Goal: Task Accomplishment & Management: Use online tool/utility

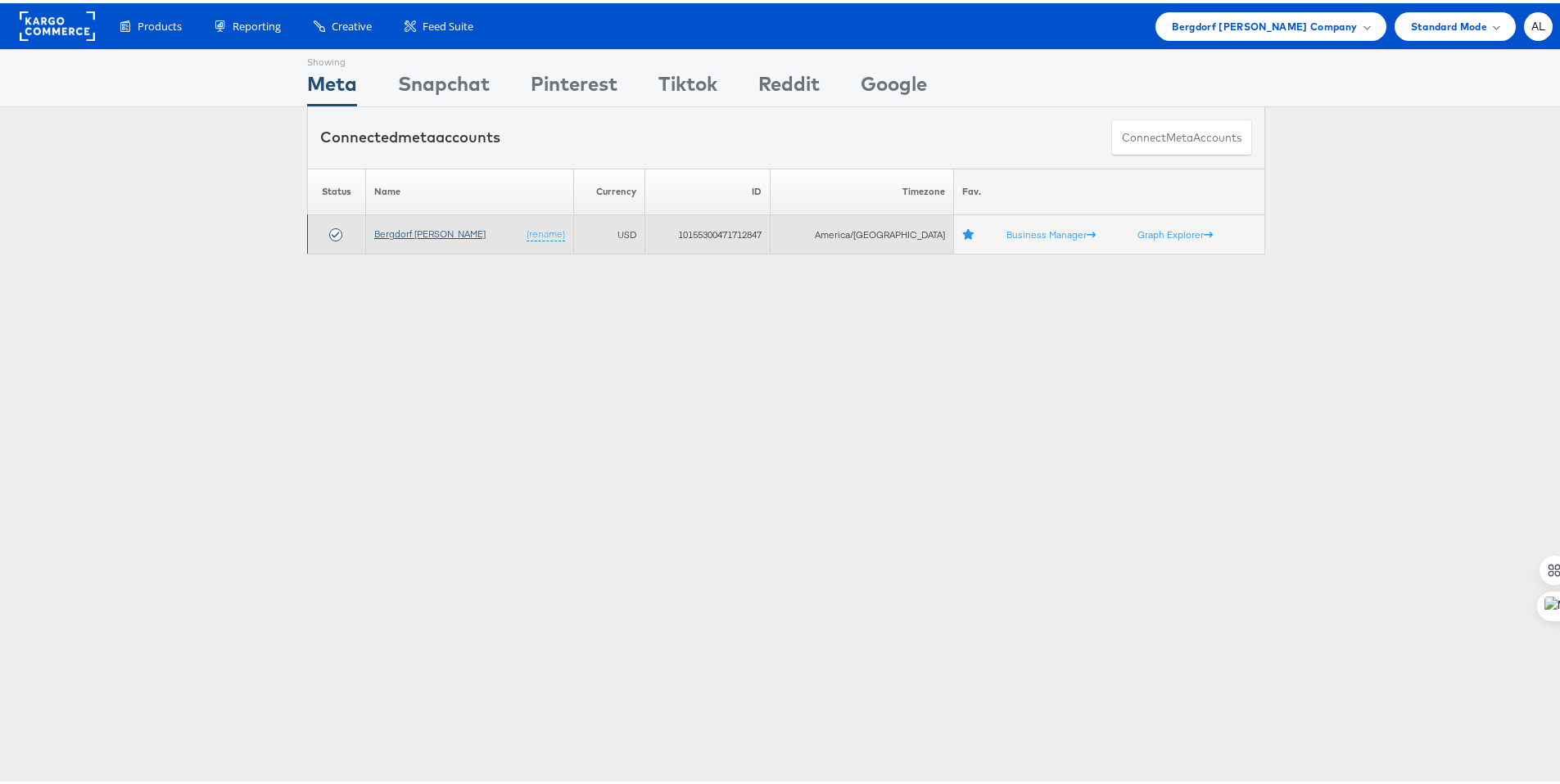
click at [431, 227] on link "Bergdorf Goodman" at bounding box center [429, 231] width 111 height 12
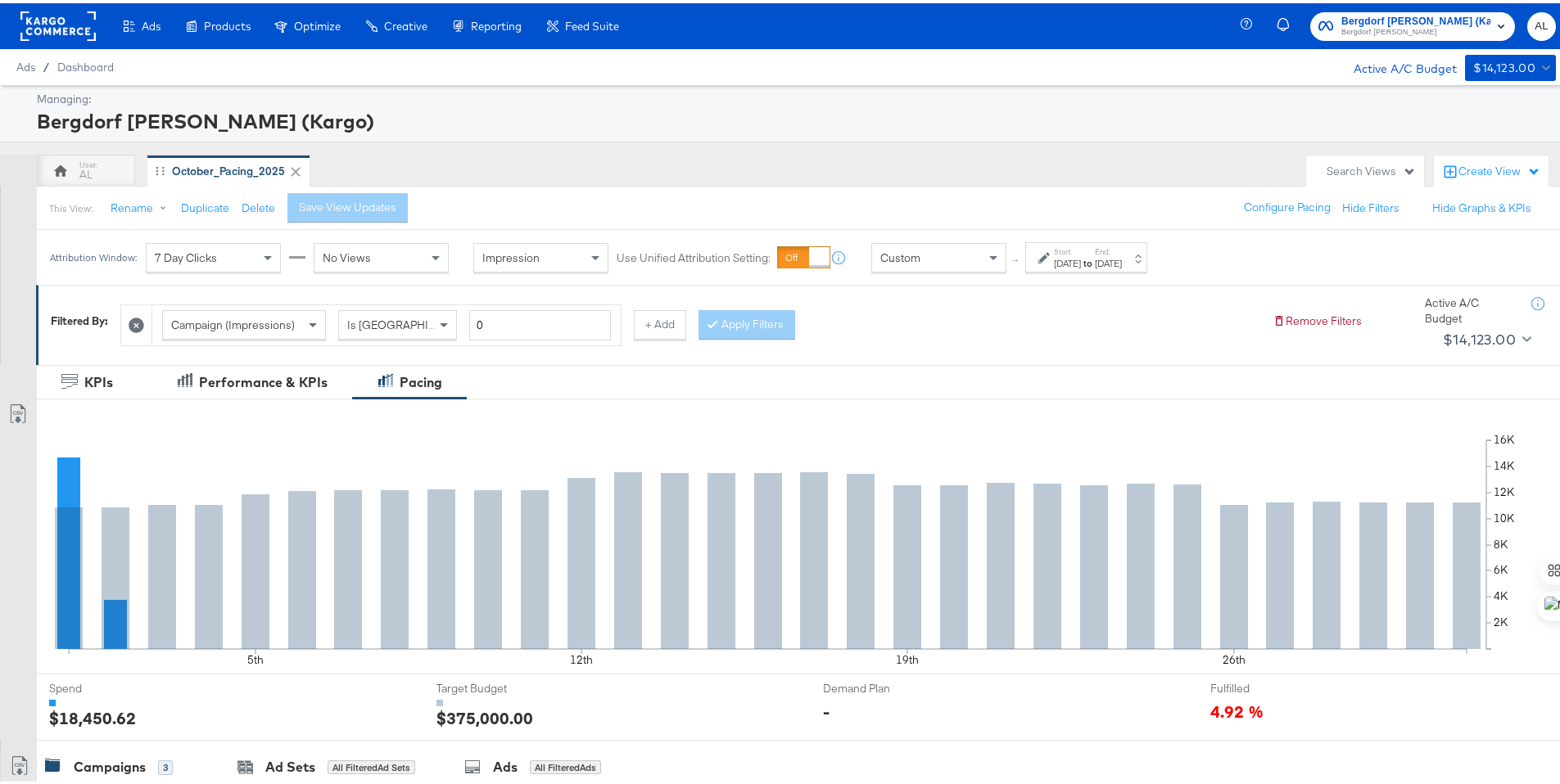
click at [1095, 267] on div "Start: Oct 1st 2025 to End: Oct 31st 2025" at bounding box center [1085, 254] width 122 height 30
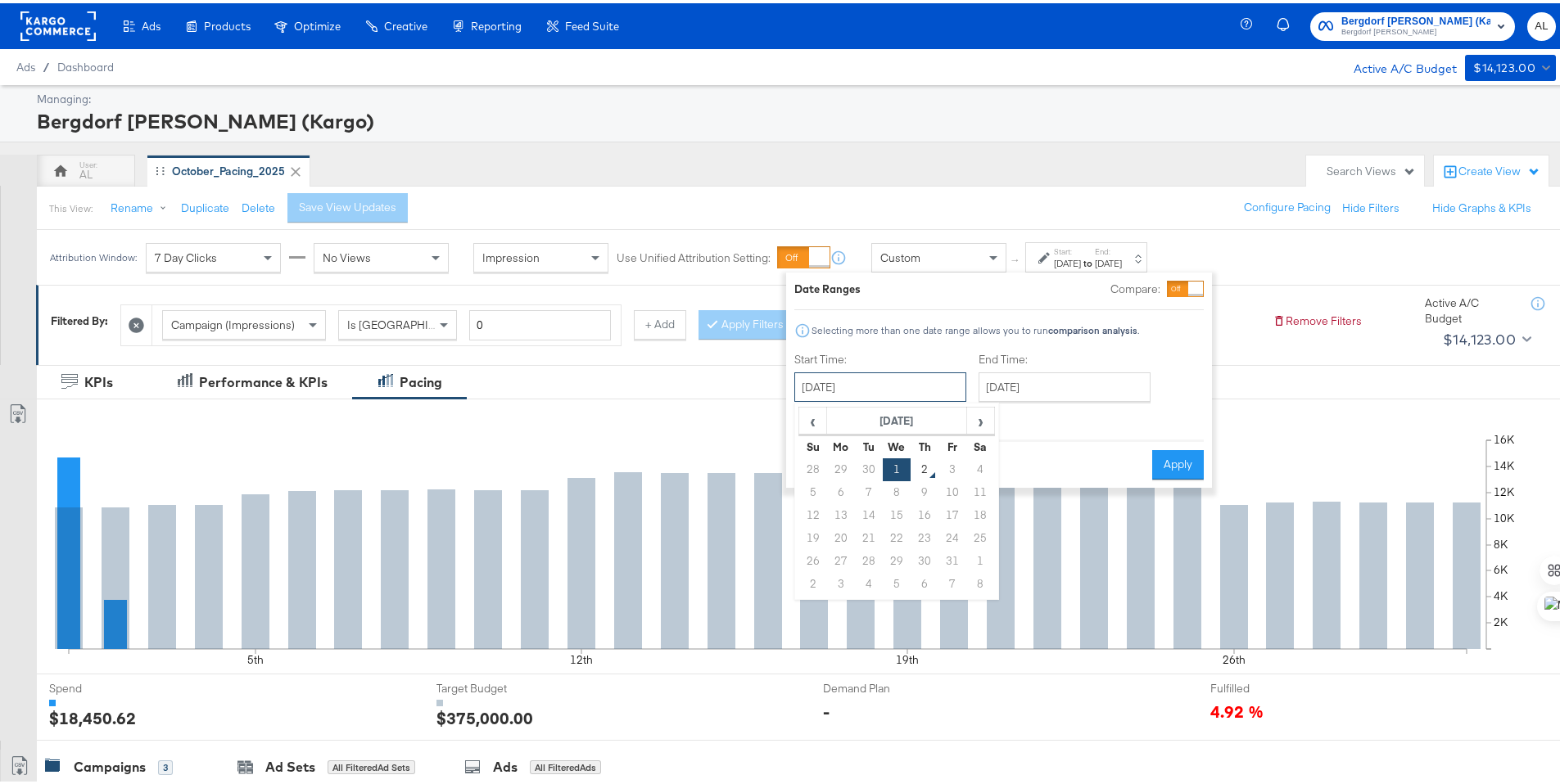
click at [923, 388] on input "October 1st 2025" at bounding box center [879, 383] width 172 height 29
click at [813, 463] on td "28" at bounding box center [813, 467] width 28 height 23
type input "[DATE]"
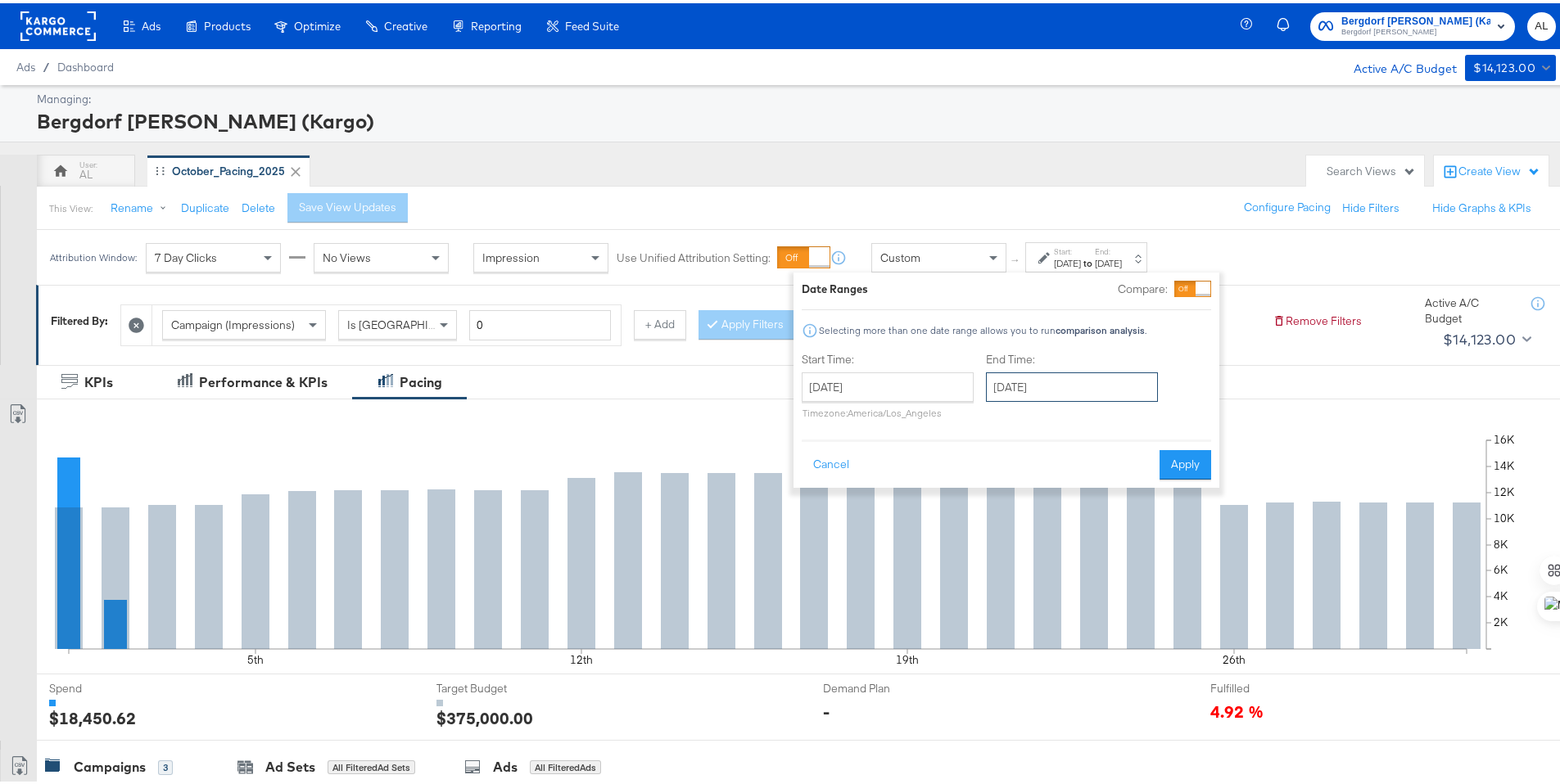
click at [1067, 379] on input "October 31st 2025" at bounding box center [1071, 383] width 172 height 29
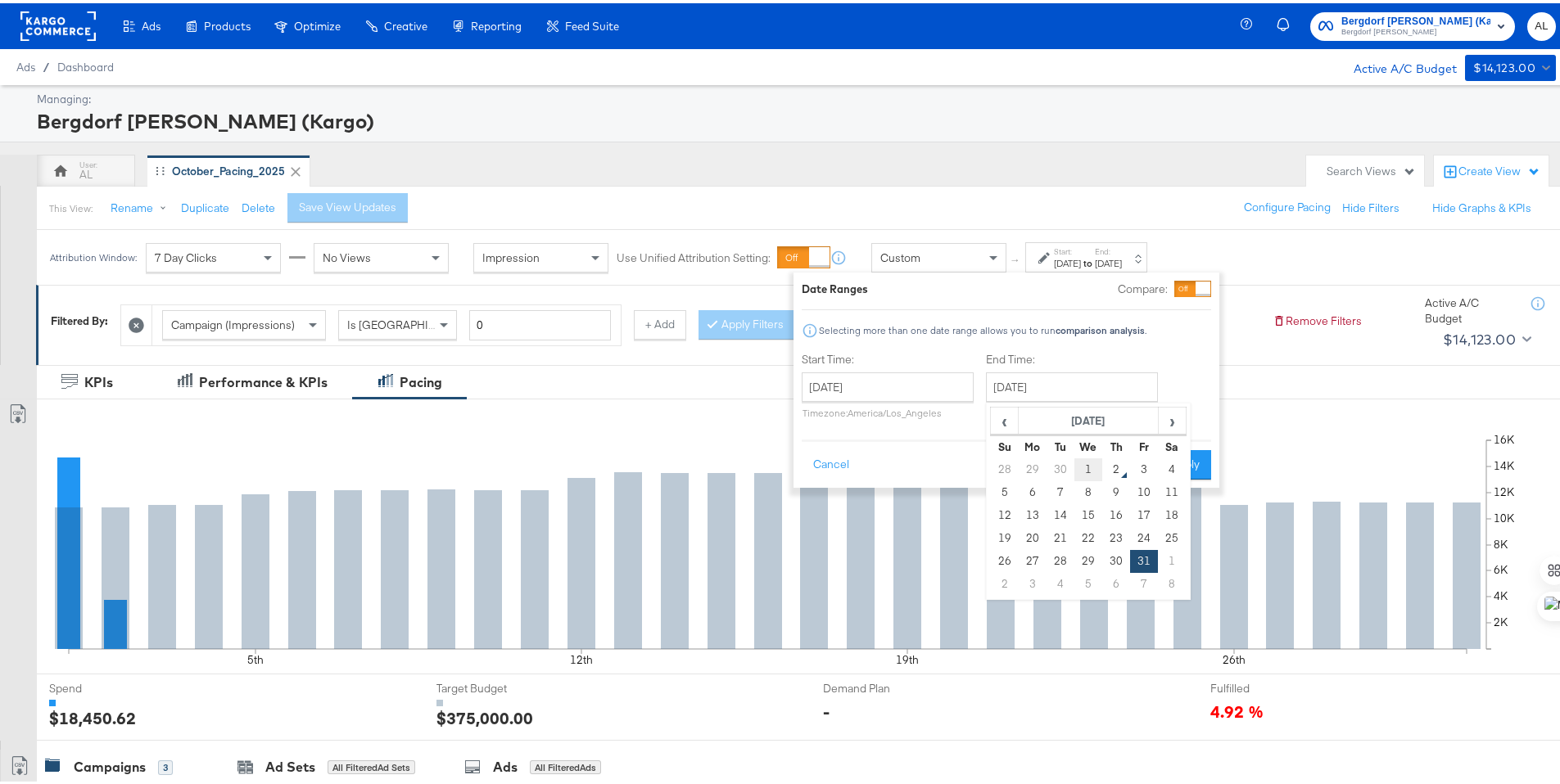
click at [1085, 463] on td "1" at bounding box center [1088, 467] width 28 height 23
type input "October 1st 2025"
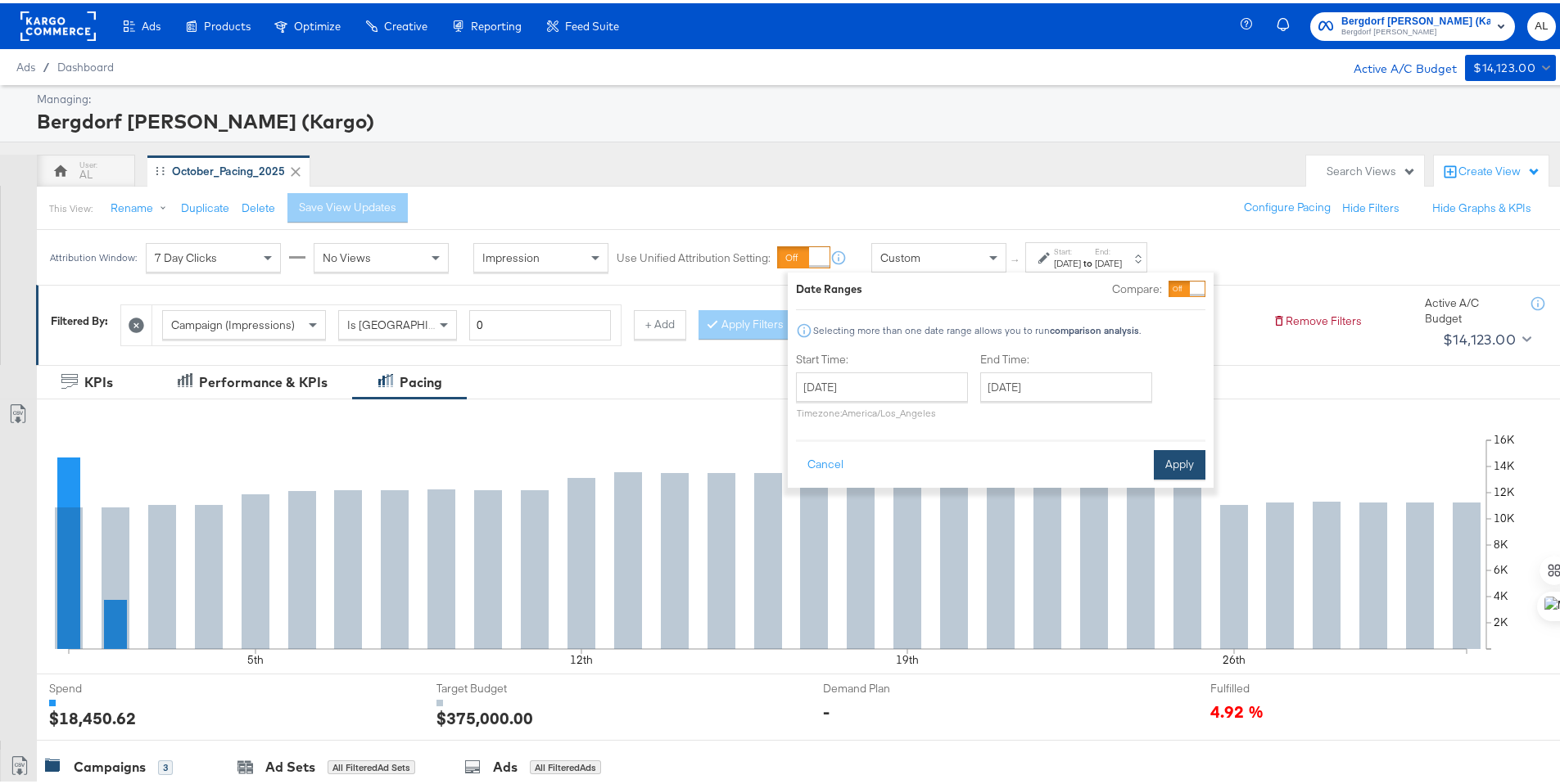
click at [1167, 457] on button "Apply" at bounding box center [1180, 461] width 52 height 29
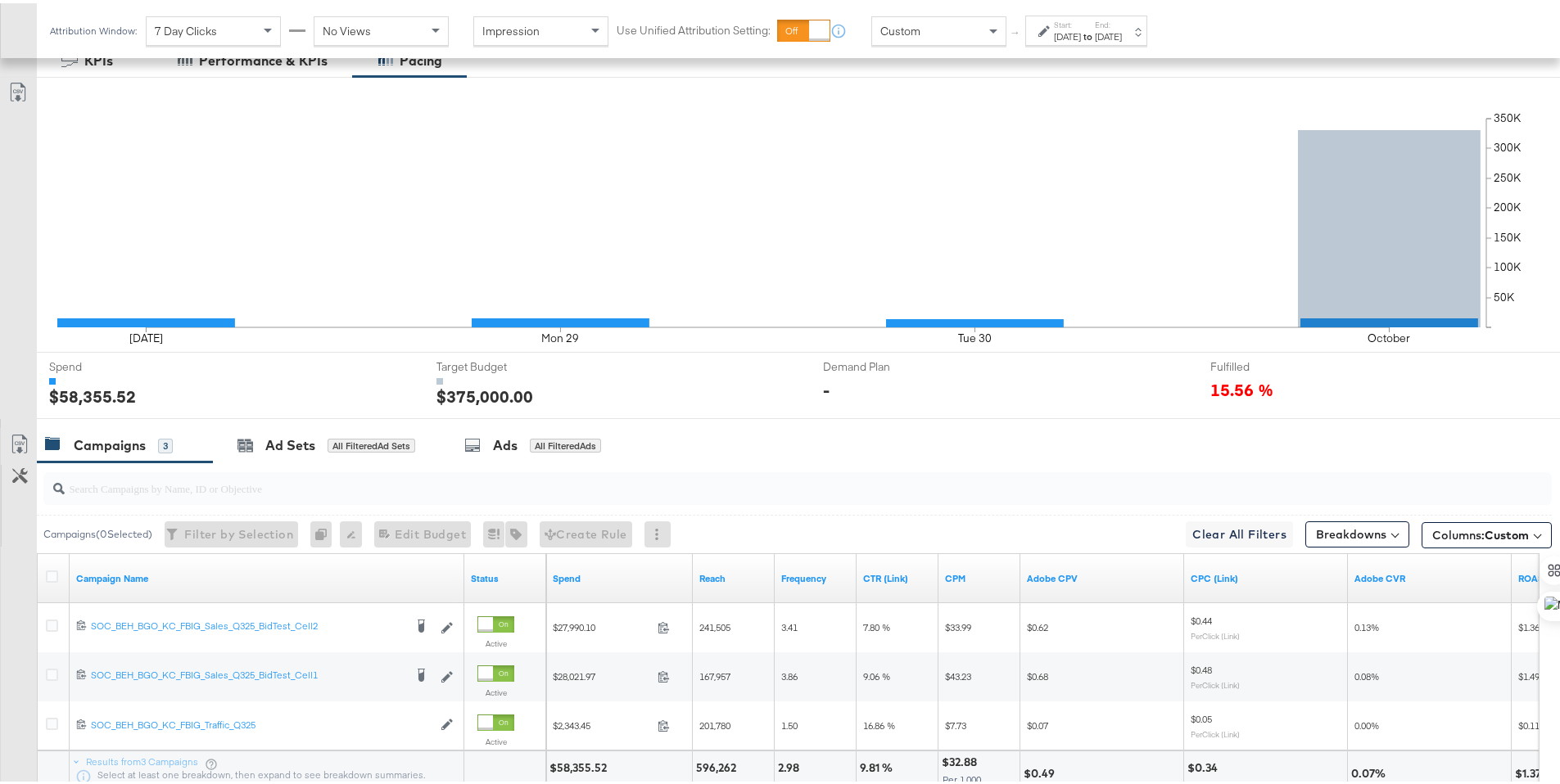
scroll to position [362, 0]
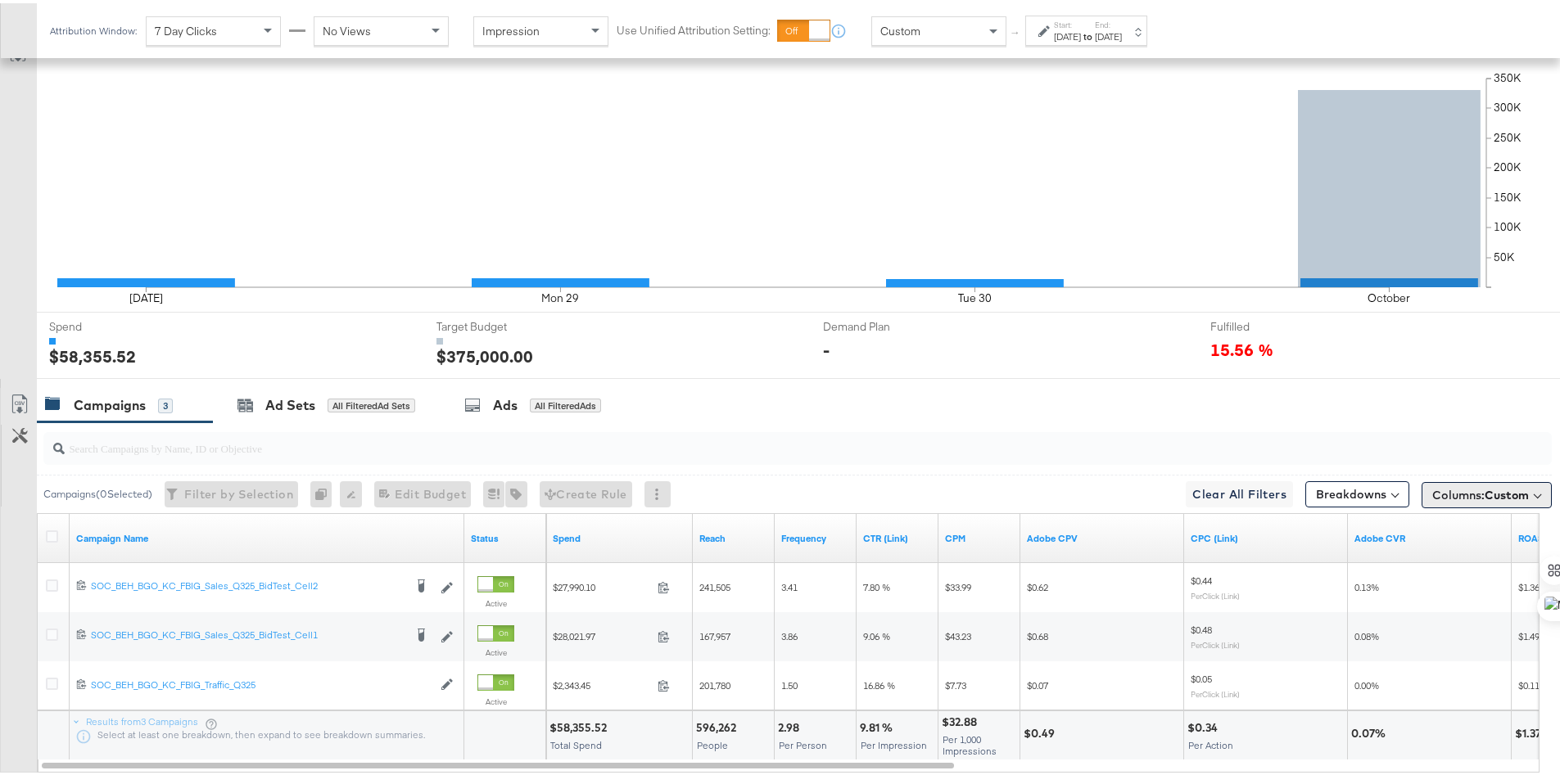
click at [1421, 487] on button "Columns: Custom" at bounding box center [1486, 492] width 130 height 26
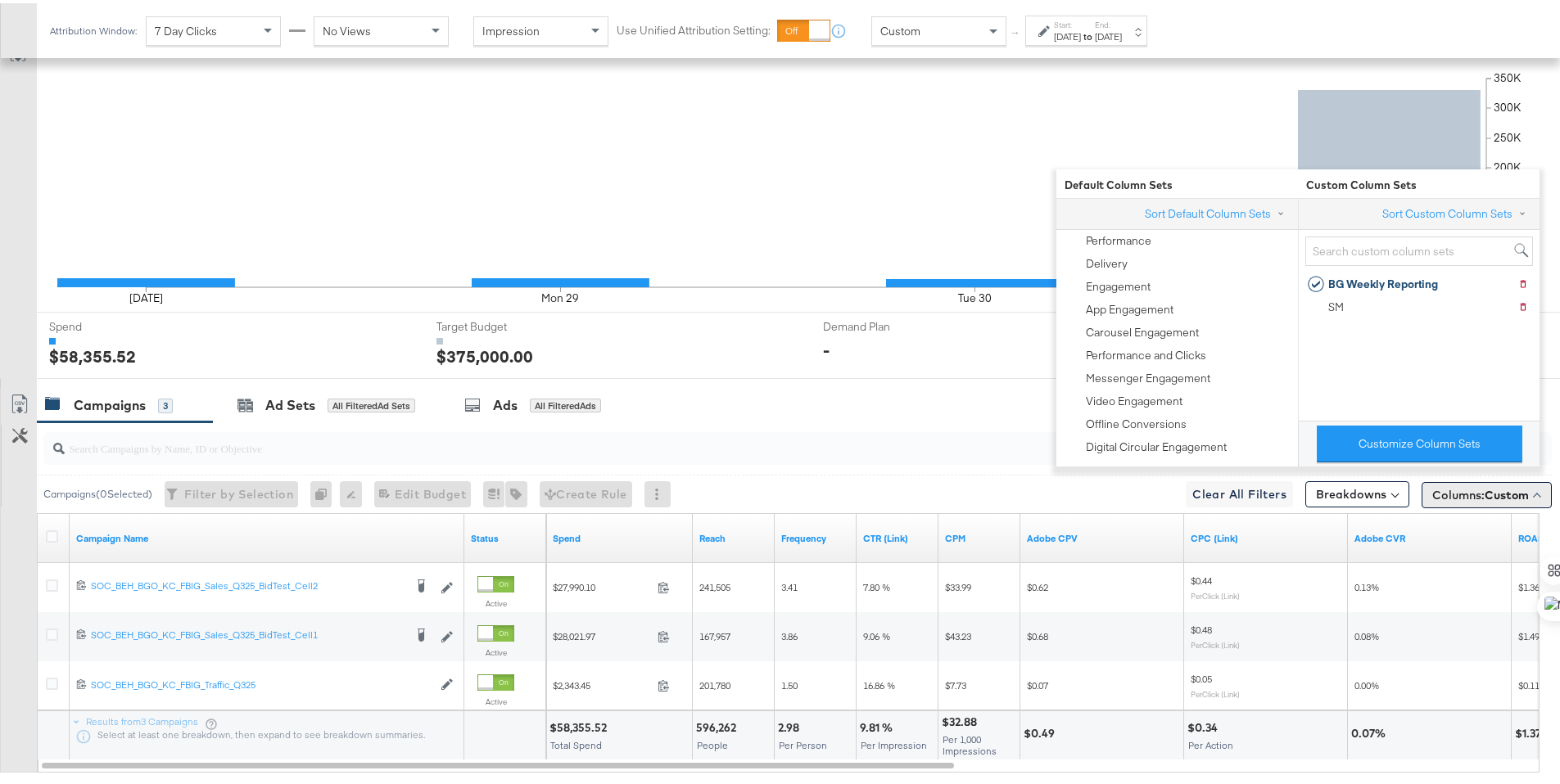
click at [1421, 487] on button "Columns: Custom" at bounding box center [1486, 492] width 130 height 26
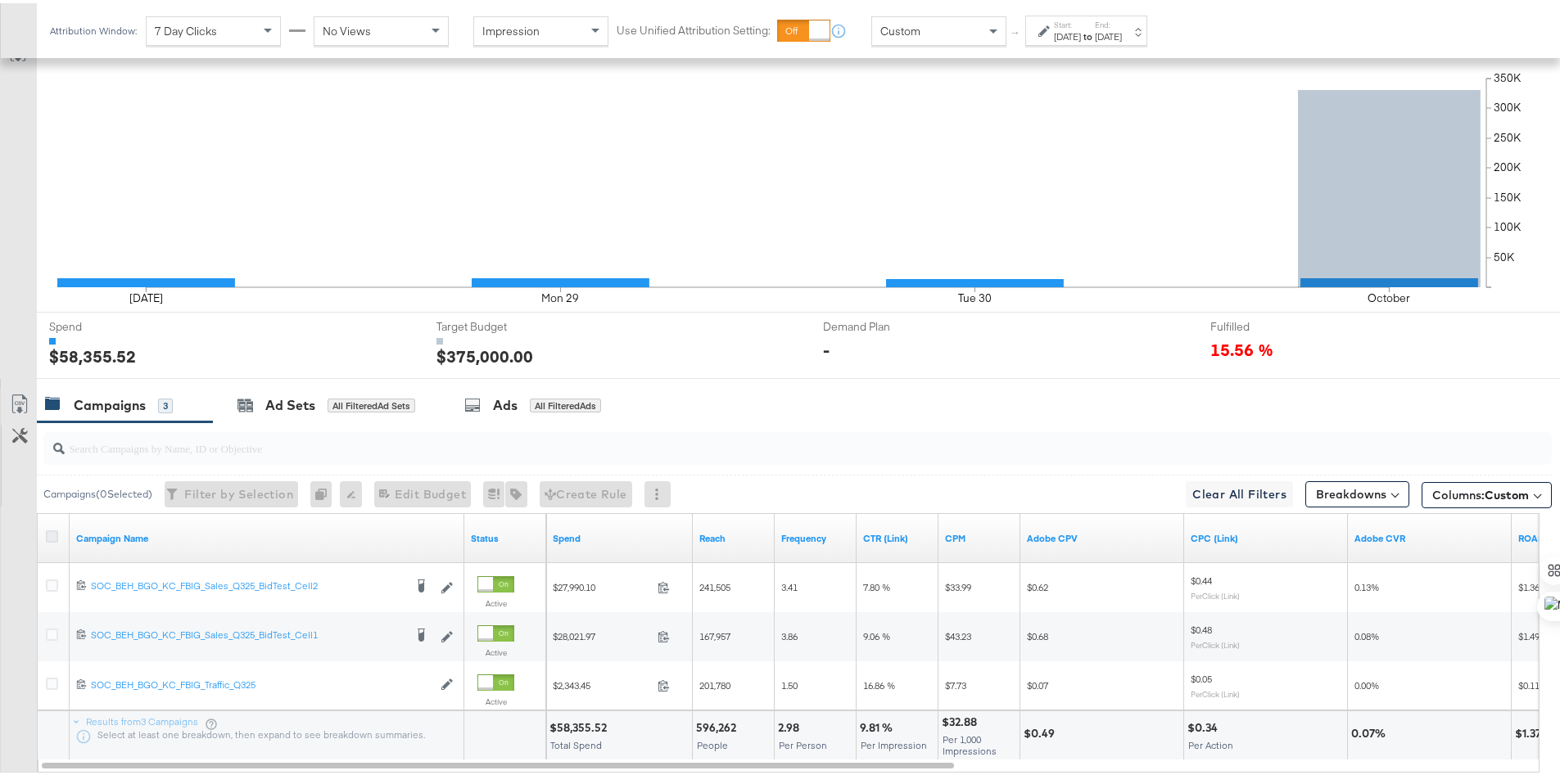
click at [52, 530] on icon at bounding box center [52, 534] width 12 height 12
click at [0, 0] on input "checkbox" at bounding box center [0, 0] width 0 height 0
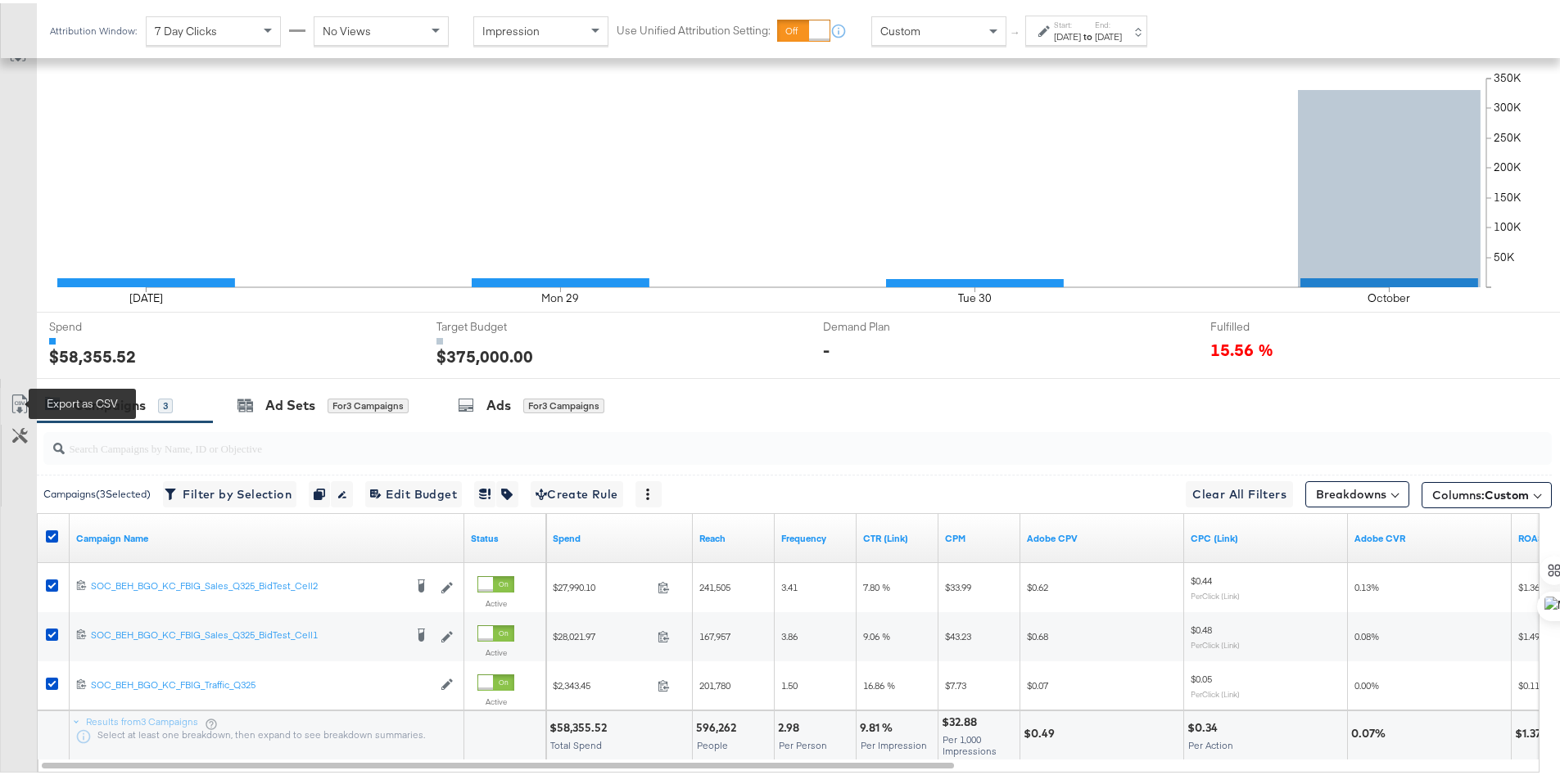
click at [24, 403] on icon at bounding box center [20, 401] width 20 height 20
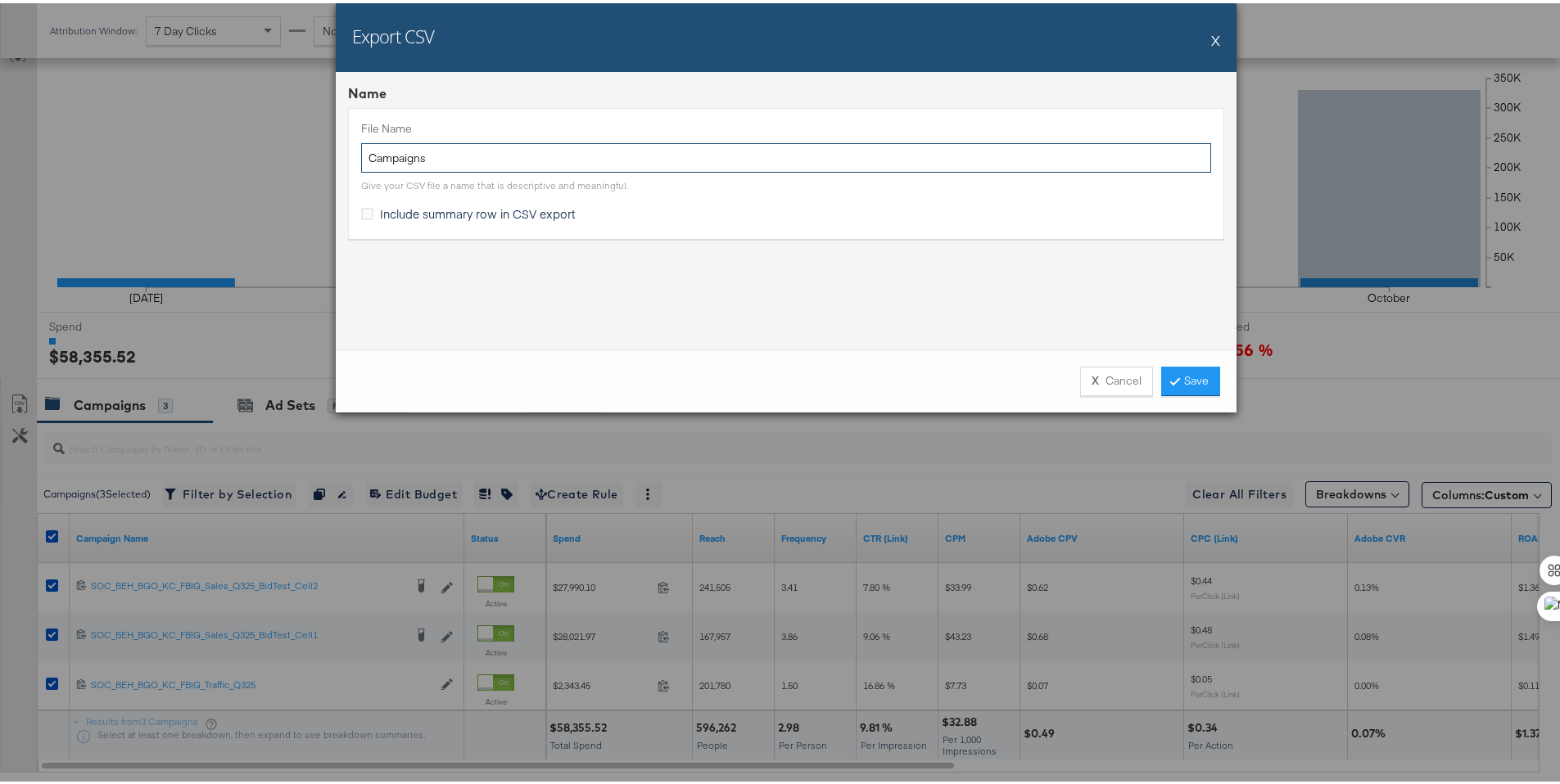
click at [362, 164] on input "Campaigns" at bounding box center [786, 155] width 850 height 30
click at [362, 161] on input "Campaigns" at bounding box center [786, 155] width 850 height 30
type input "BG Campaigns"
click at [366, 208] on icon at bounding box center [367, 211] width 12 height 12
click at [0, 0] on input "Include summary row in CSV export" at bounding box center [0, 0] width 0 height 0
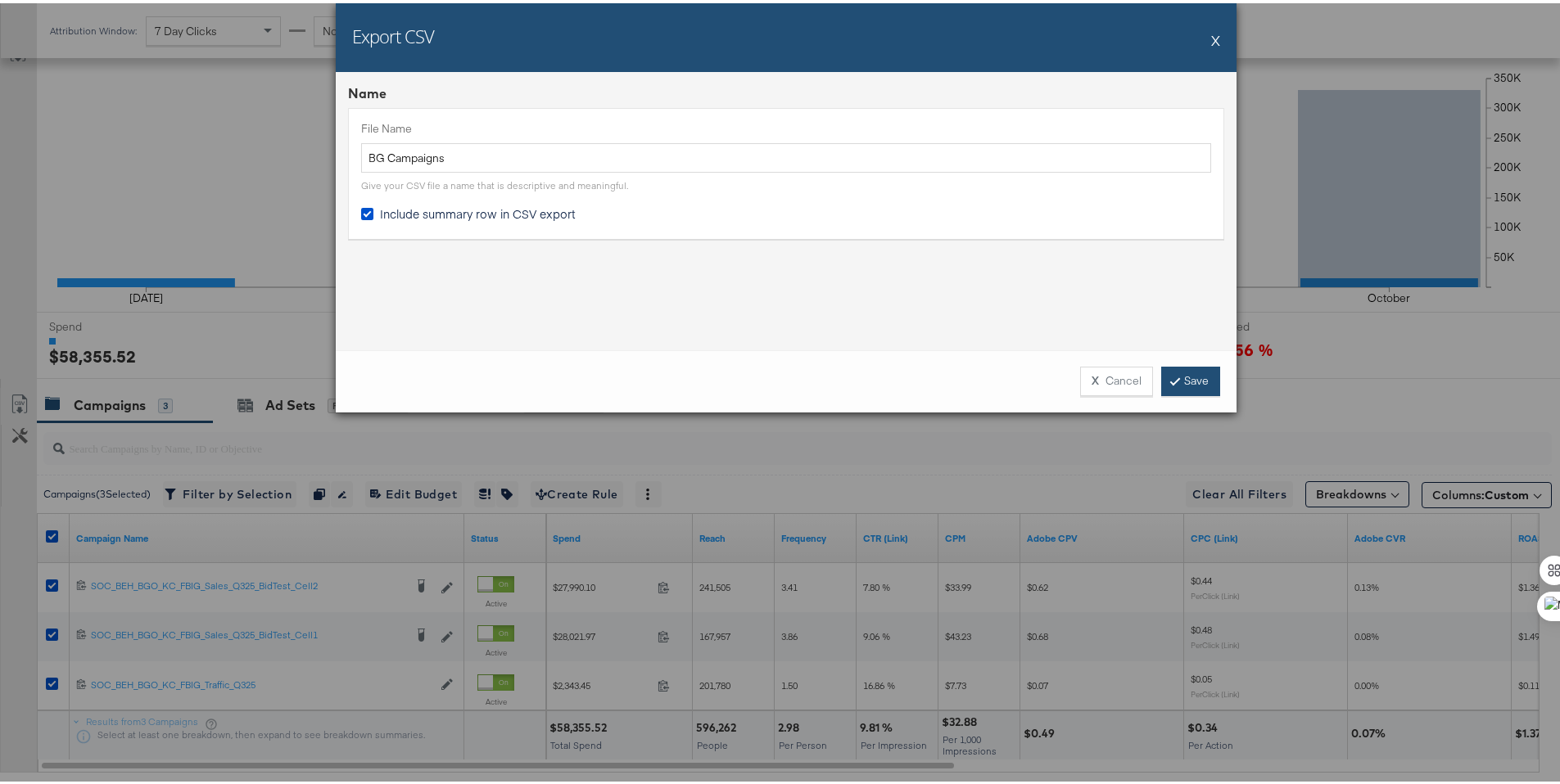
click at [1168, 369] on link "Save" at bounding box center [1190, 378] width 59 height 29
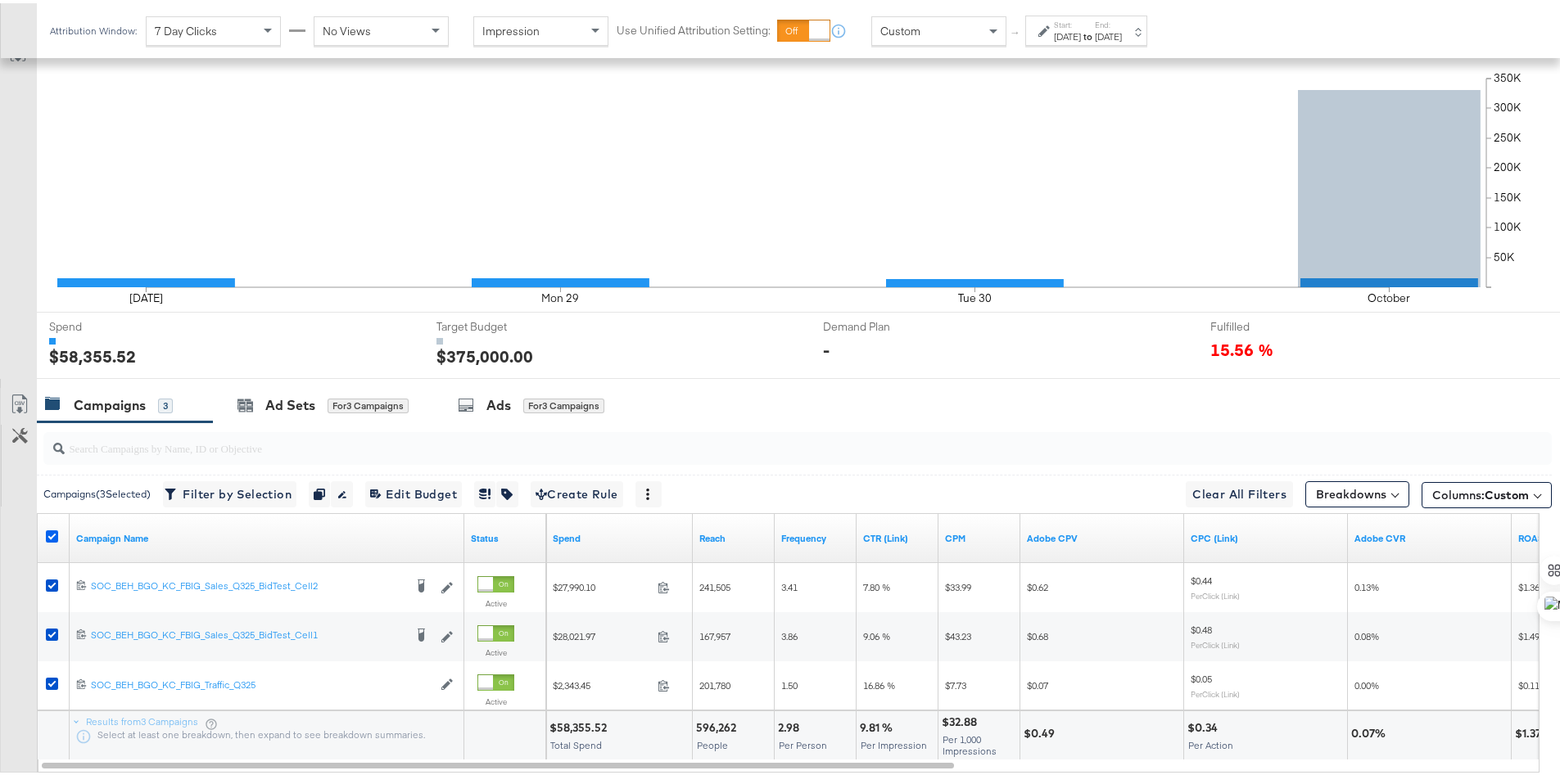
click at [53, 534] on icon at bounding box center [52, 534] width 12 height 12
click at [0, 0] on input "checkbox" at bounding box center [0, 0] width 0 height 0
click at [280, 414] on div "Ad Sets All Filtered Ad Sets" at bounding box center [326, 403] width 227 height 36
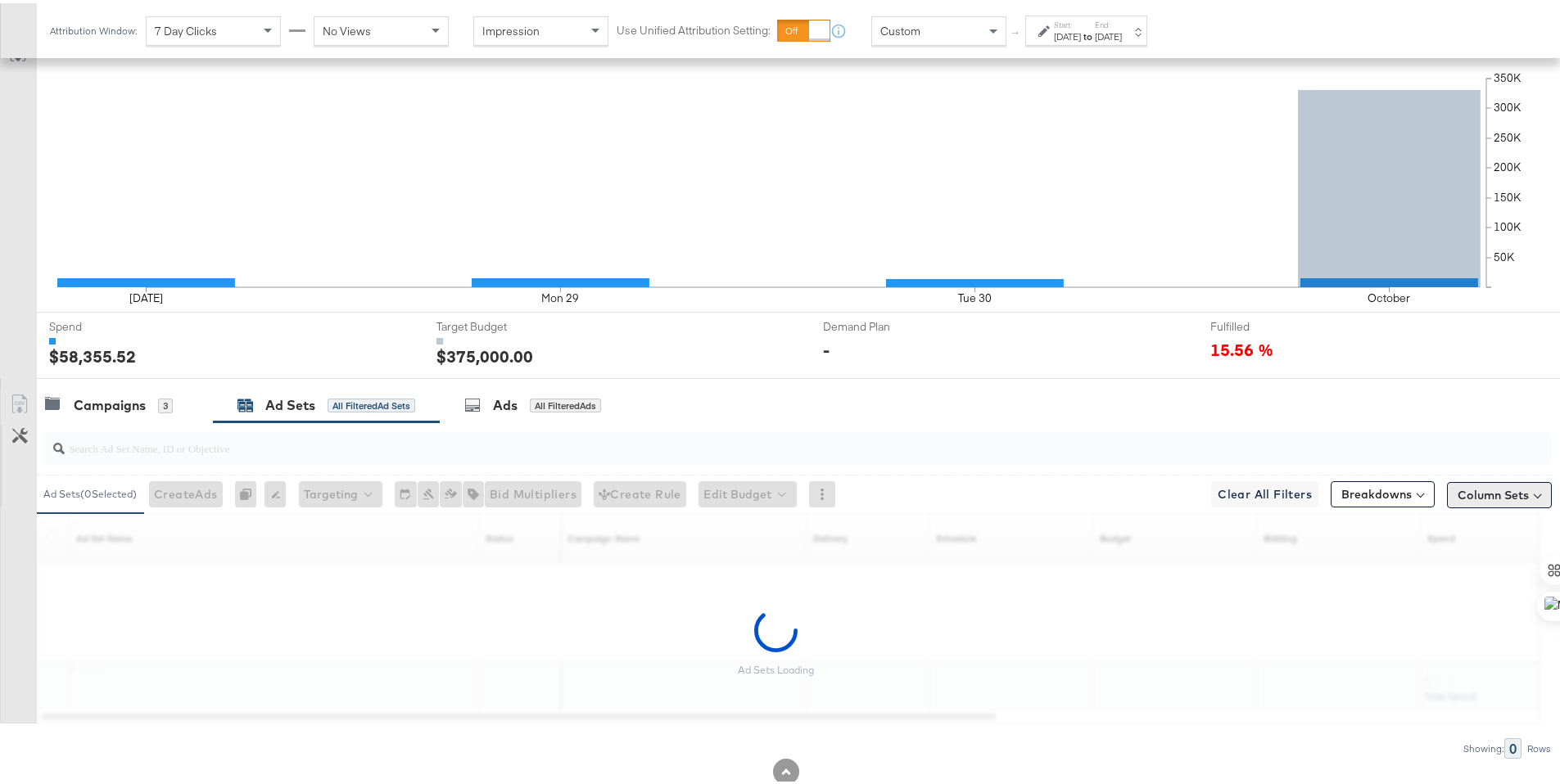
click at [1499, 495] on button "Column Sets" at bounding box center [1499, 492] width 105 height 26
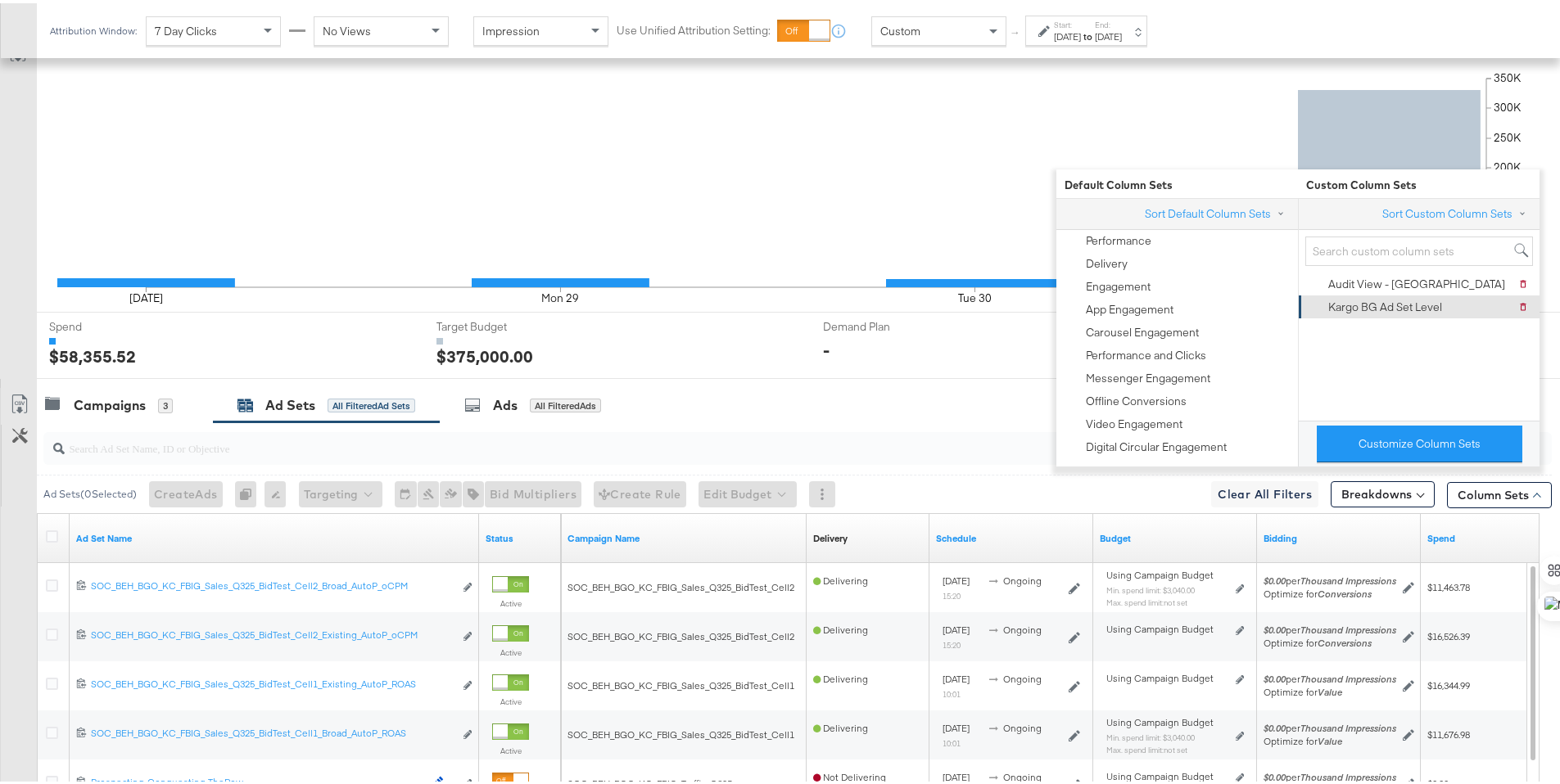
click at [1418, 311] on div "Kargo BG Ad Set Level" at bounding box center [1384, 304] width 114 height 15
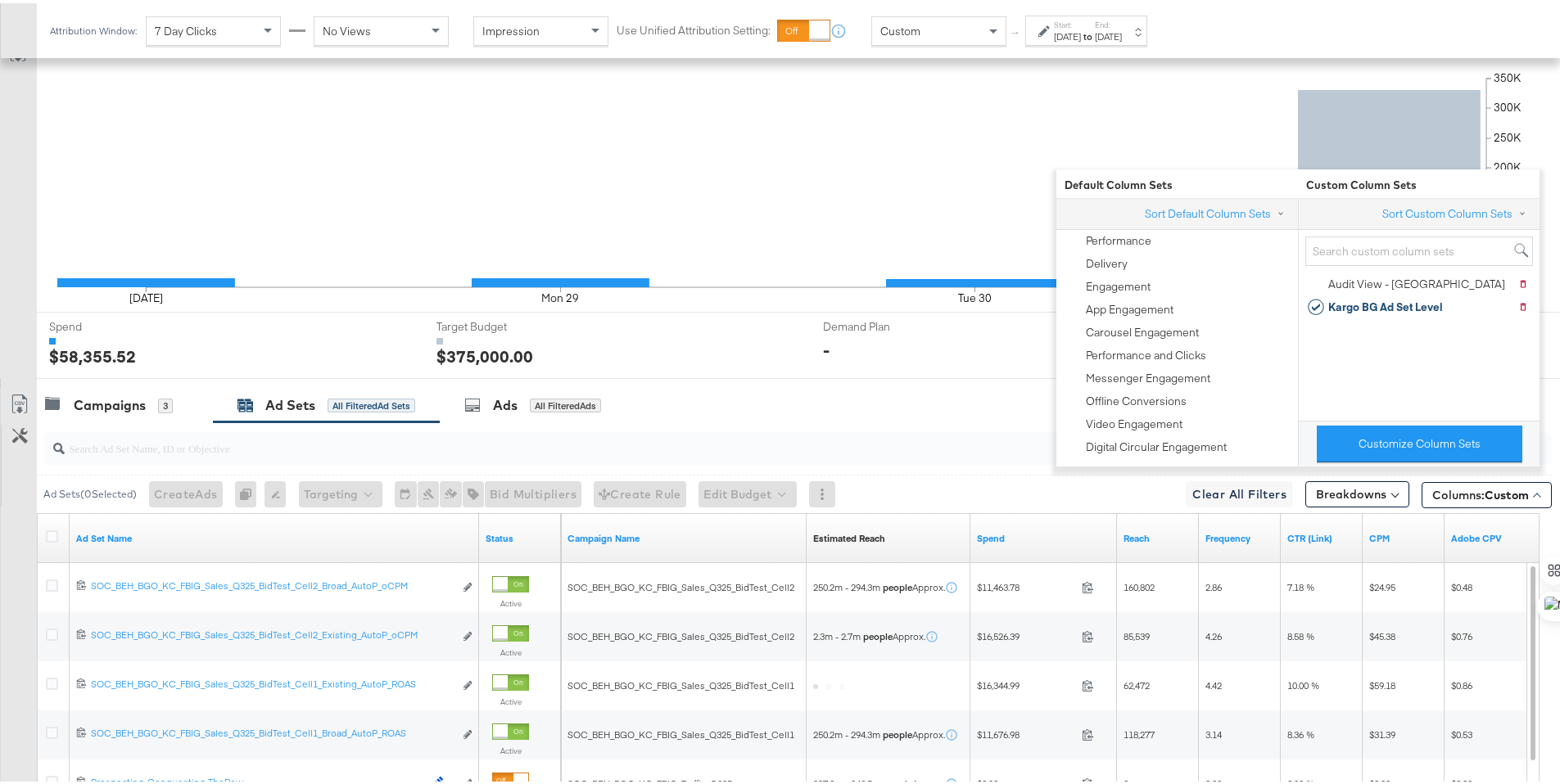
click at [1033, 331] on div "Demand Plan Demand Plan -" at bounding box center [998, 342] width 375 height 66
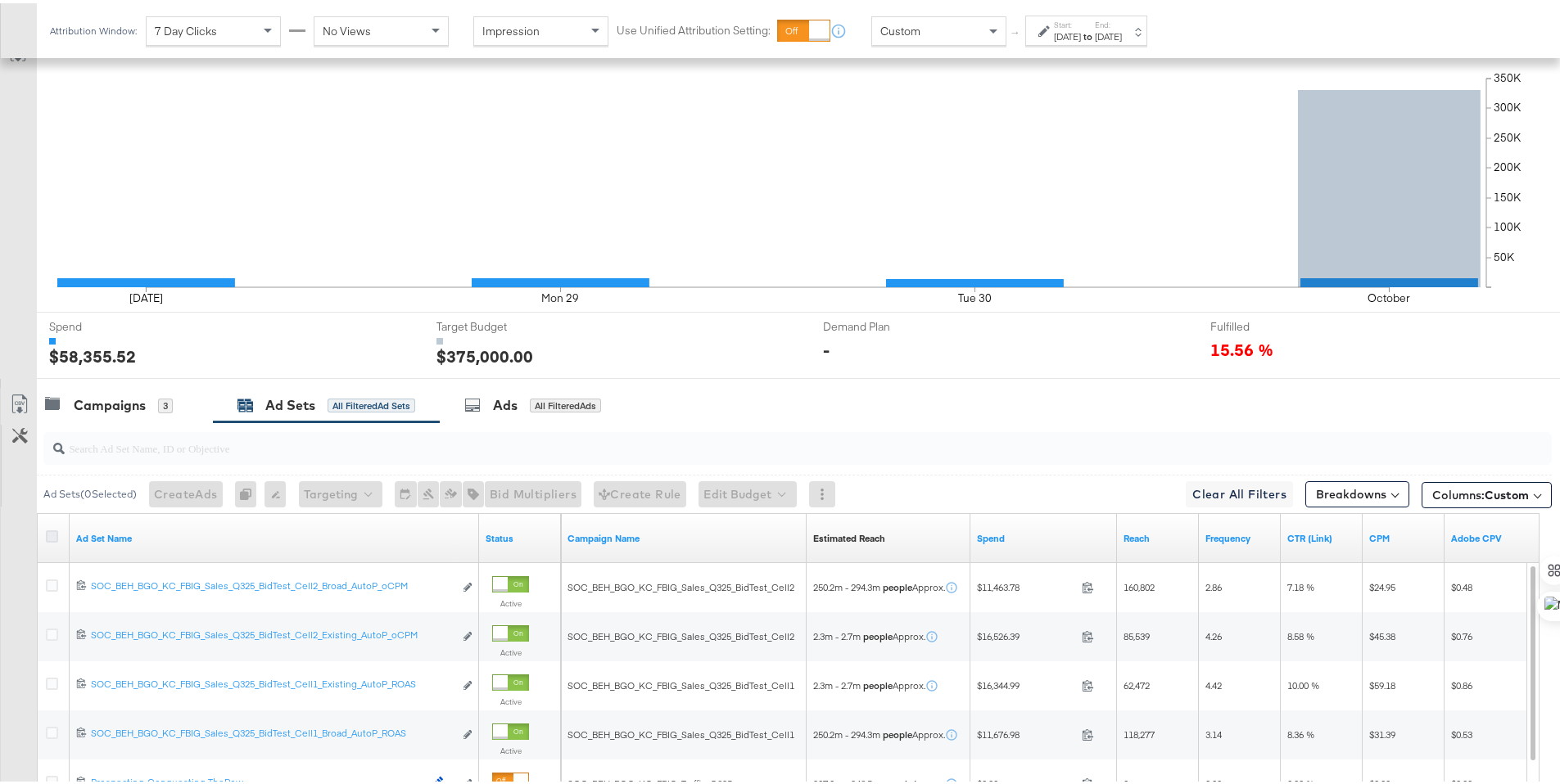
click at [56, 534] on icon at bounding box center [52, 534] width 12 height 12
click at [0, 0] on input "checkbox" at bounding box center [0, 0] width 0 height 0
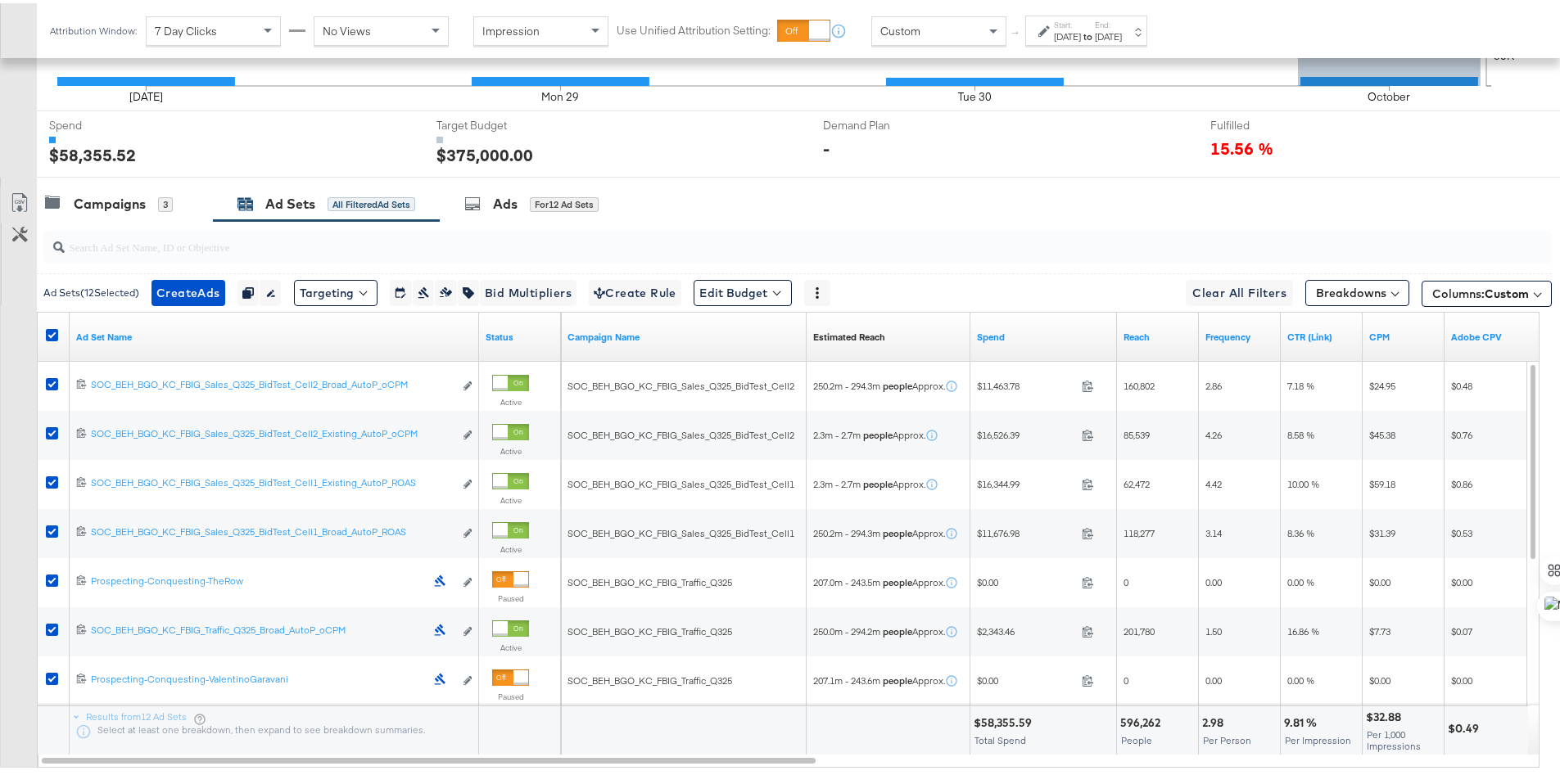
scroll to position [564, 0]
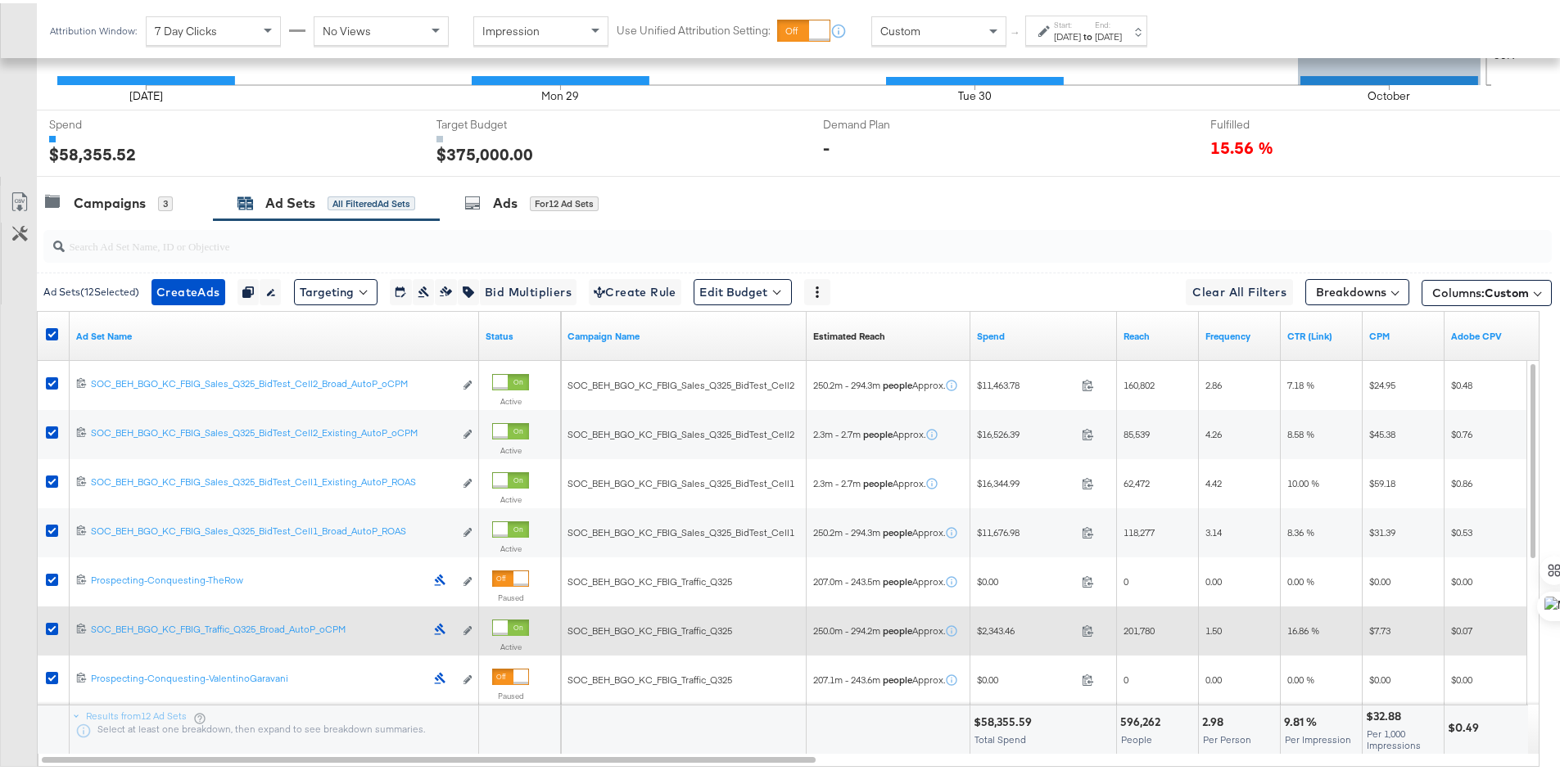
click at [47, 574] on icon at bounding box center [52, 576] width 12 height 12
click at [0, 0] on input "checkbox" at bounding box center [0, 0] width 0 height 0
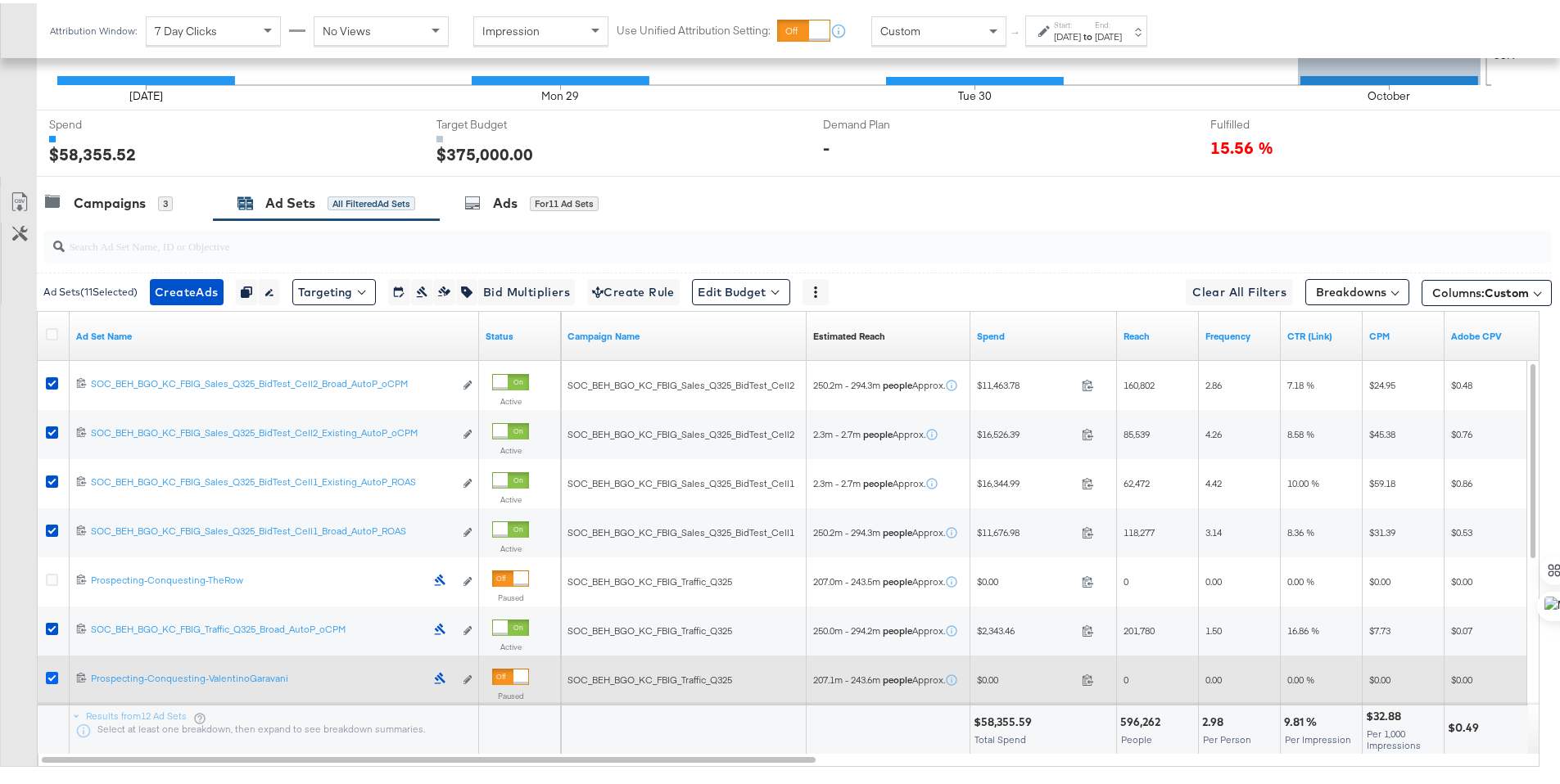
click at [52, 674] on icon at bounding box center [52, 675] width 12 height 12
click at [0, 0] on input "checkbox" at bounding box center [0, 0] width 0 height 0
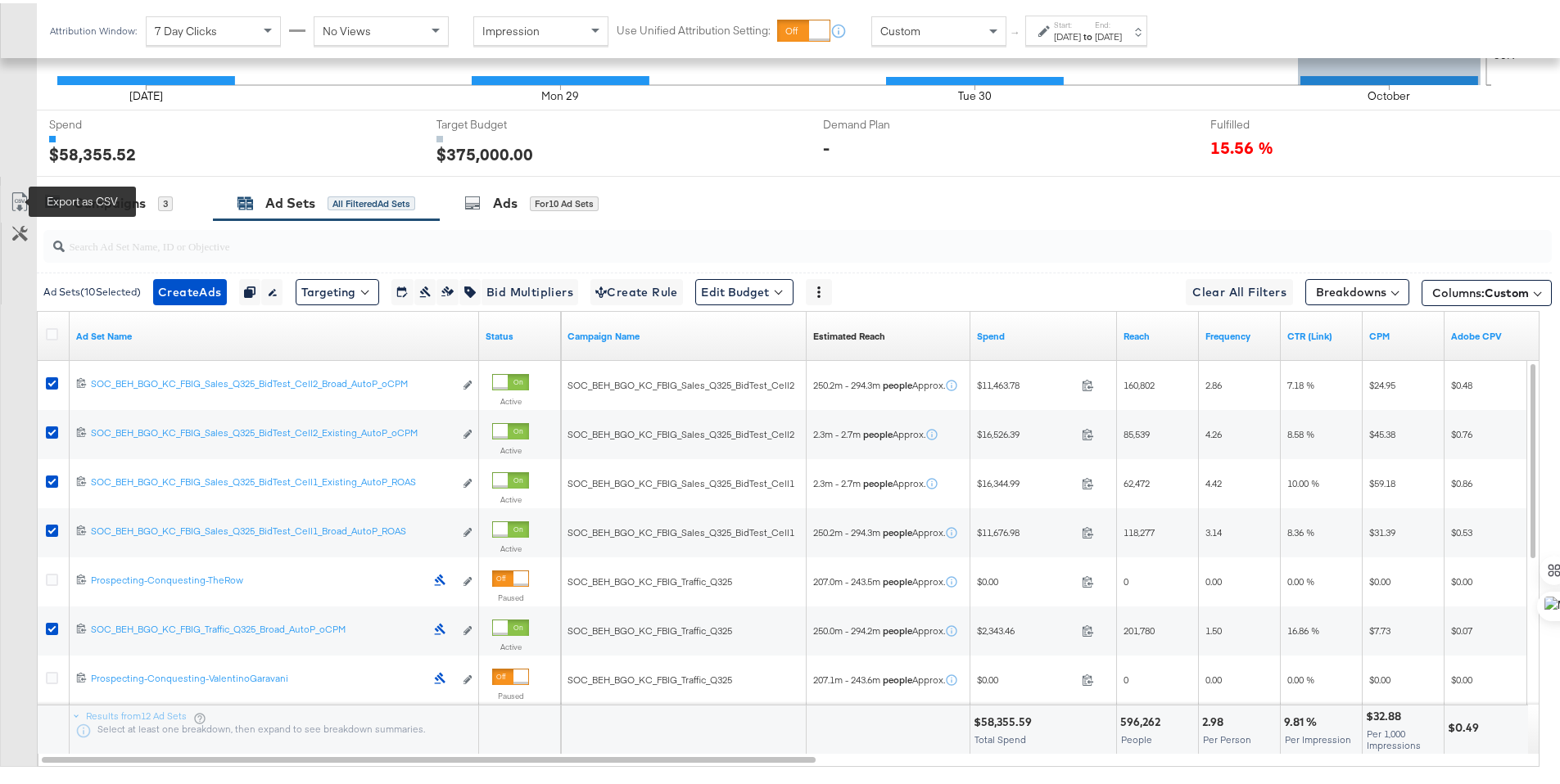
click at [19, 194] on icon at bounding box center [20, 199] width 20 height 20
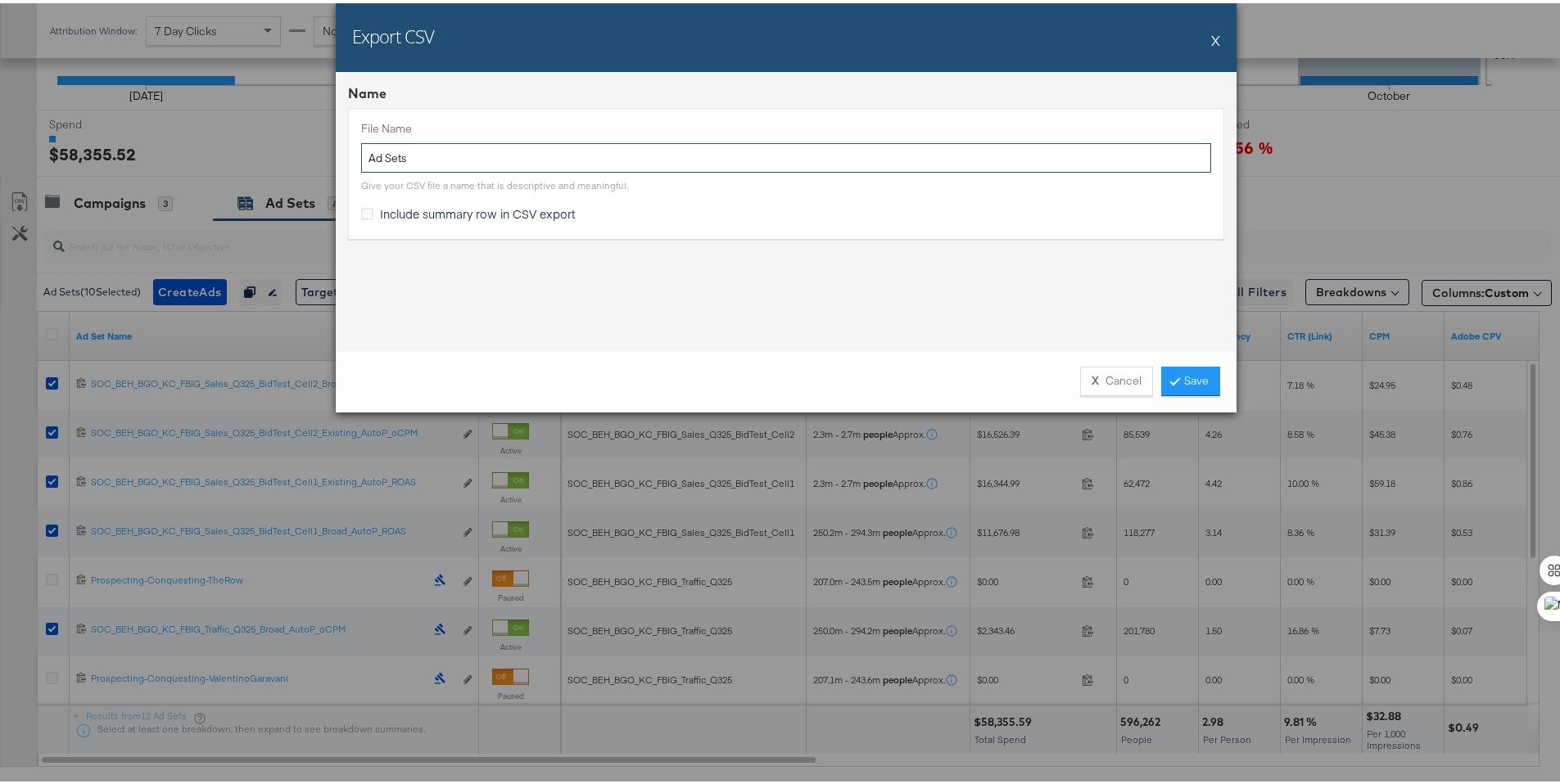
click at [366, 155] on input "Ad Sets" at bounding box center [786, 155] width 850 height 30
type input "BG Ad Sets"
click at [390, 209] on span "Include summary row in CSV export" at bounding box center [478, 210] width 196 height 16
click at [0, 0] on input "Include summary row in CSV export" at bounding box center [0, 0] width 0 height 0
click at [1163, 363] on link "Save" at bounding box center [1190, 378] width 59 height 29
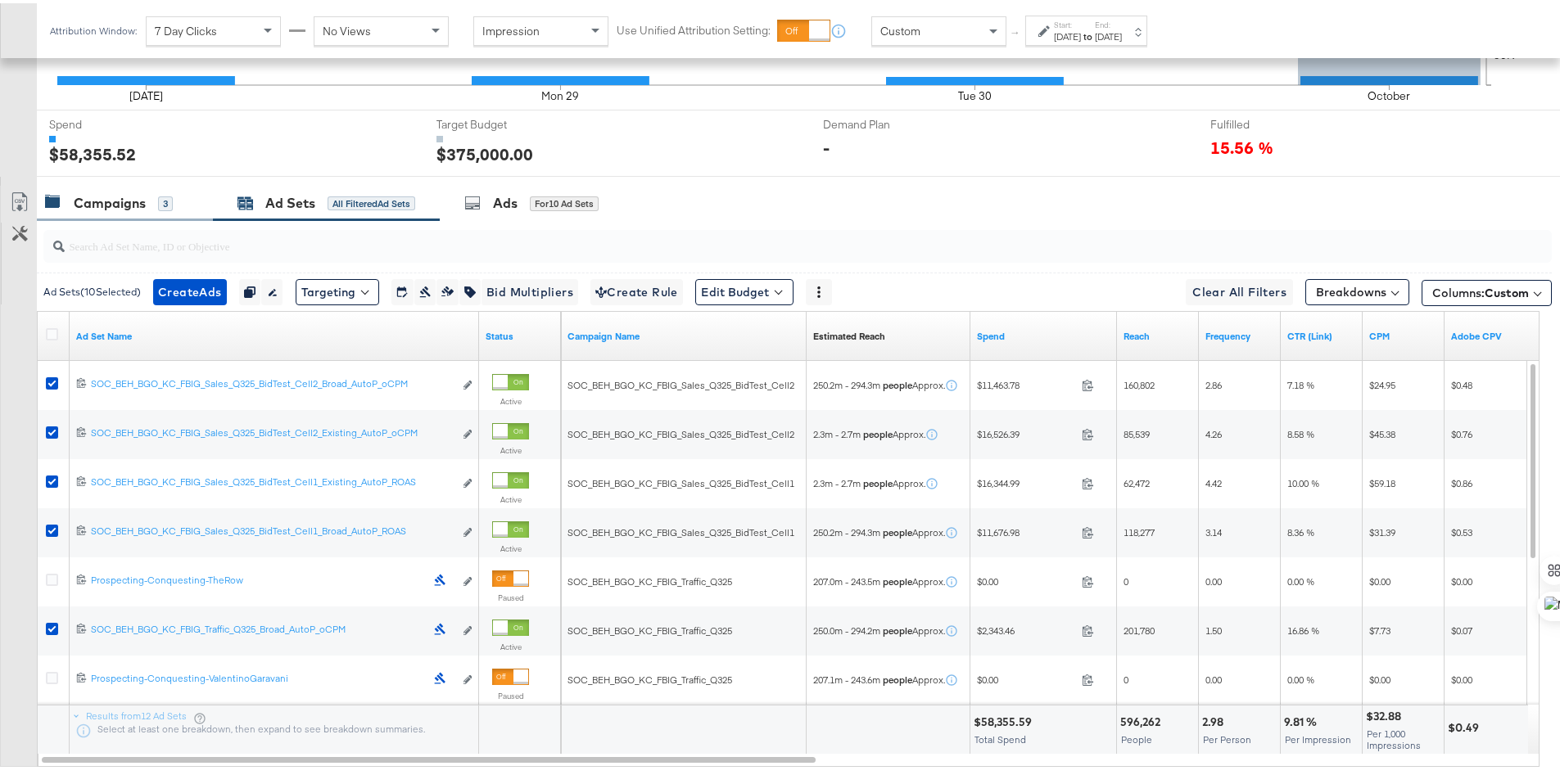
click at [102, 199] on div "Campaigns" at bounding box center [110, 200] width 72 height 19
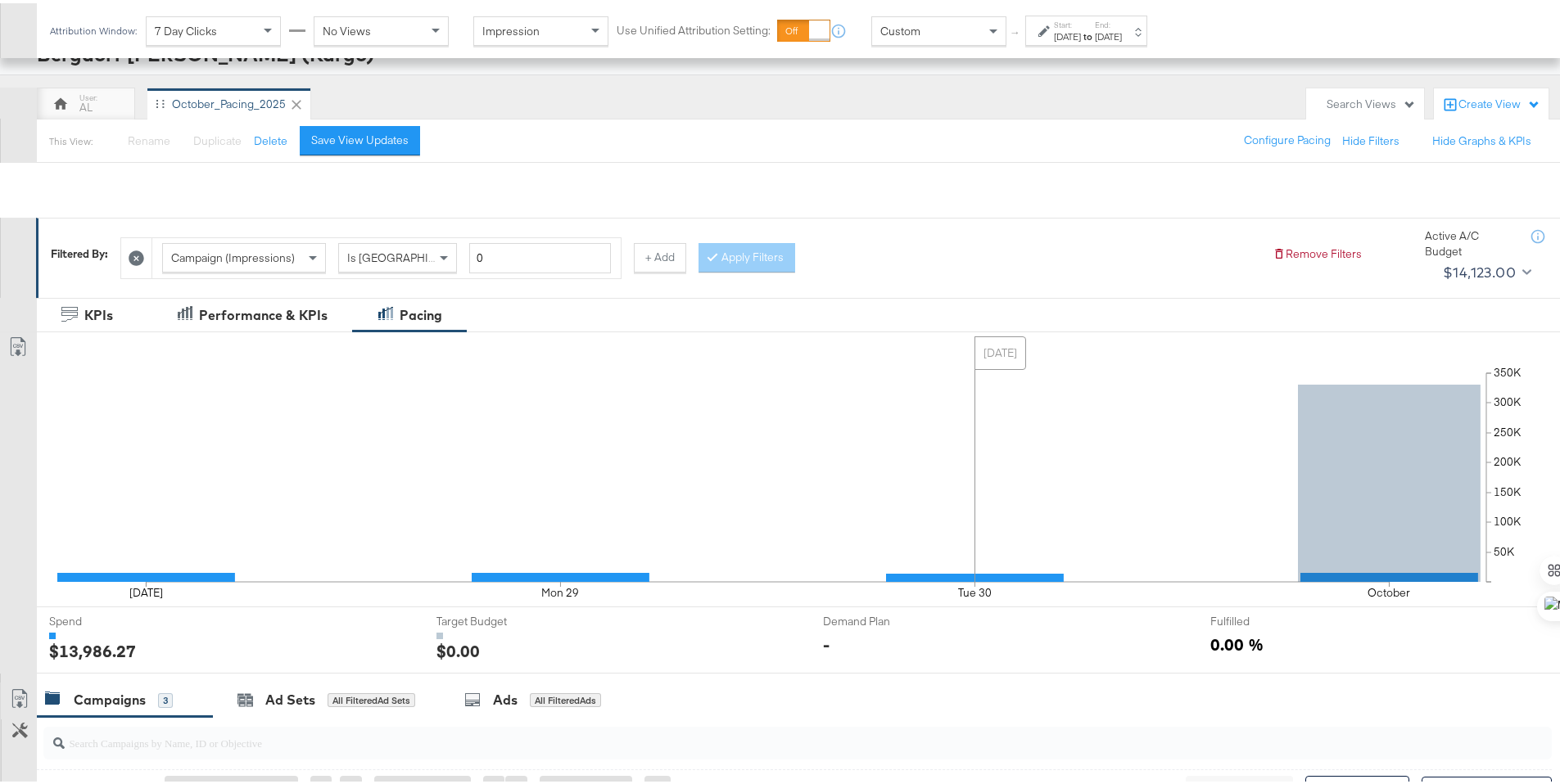
scroll to position [0, 0]
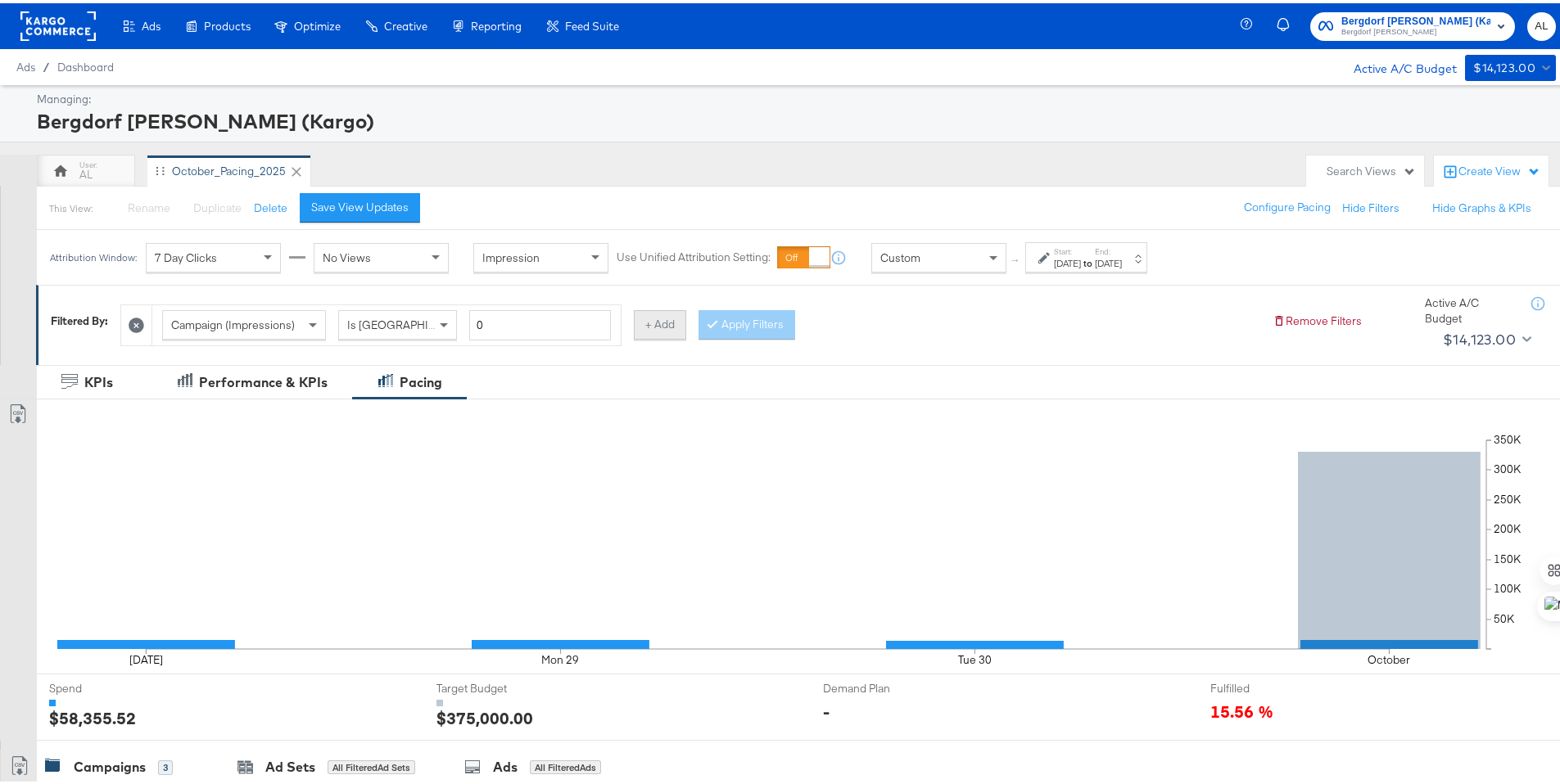
click at [648, 323] on button "+ Add" at bounding box center [659, 322] width 53 height 29
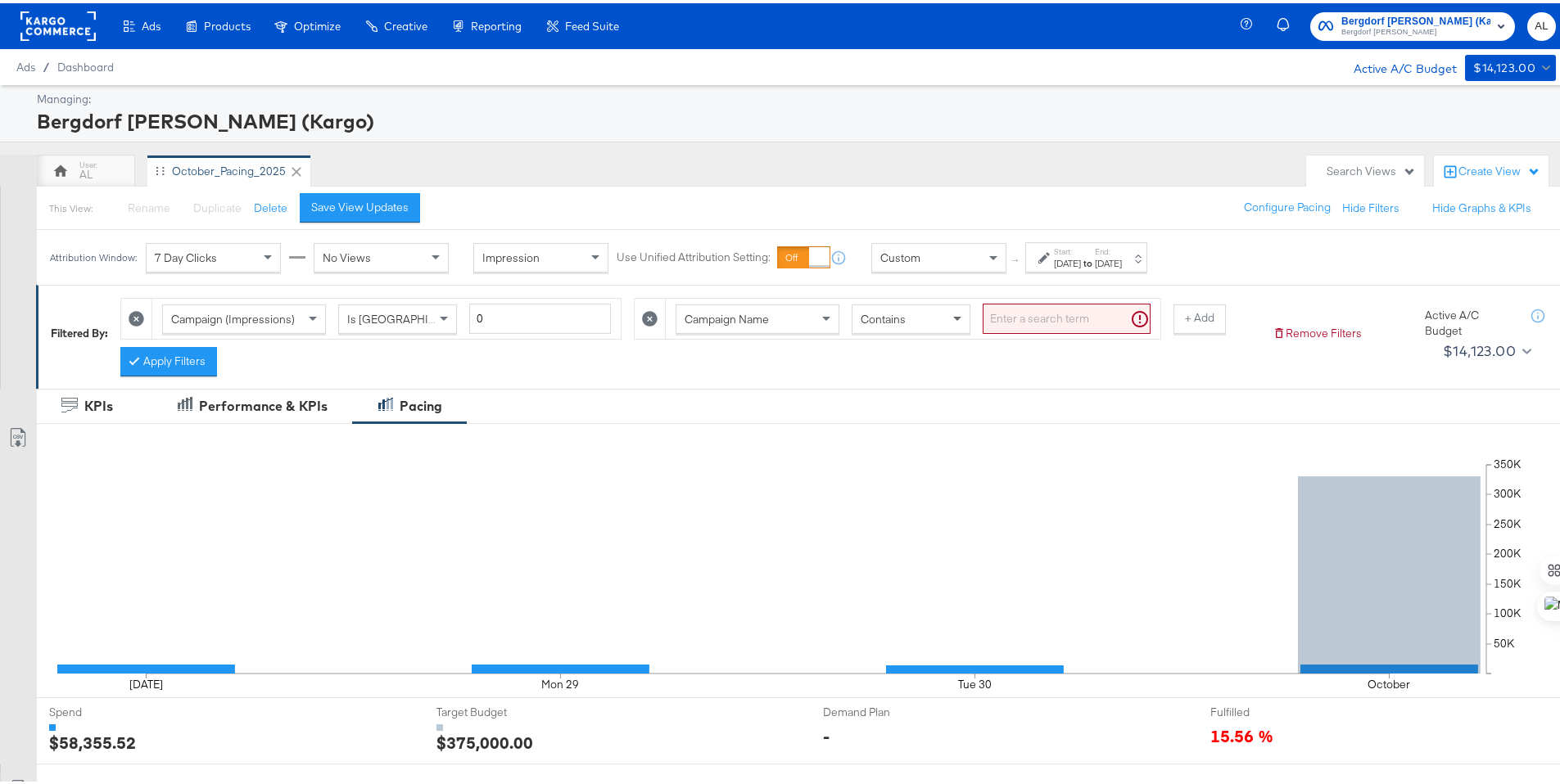
click at [955, 321] on span at bounding box center [959, 315] width 20 height 28
click at [1034, 322] on input "search" at bounding box center [1066, 315] width 167 height 30
type input "traffic"
click at [160, 344] on div "Apply Filters" at bounding box center [168, 358] width 96 height 29
click at [183, 339] on div "Campaign (Impressions) Is Greater Than 0 Campaign Name Does Not Contain traffic…" at bounding box center [690, 330] width 1139 height 86
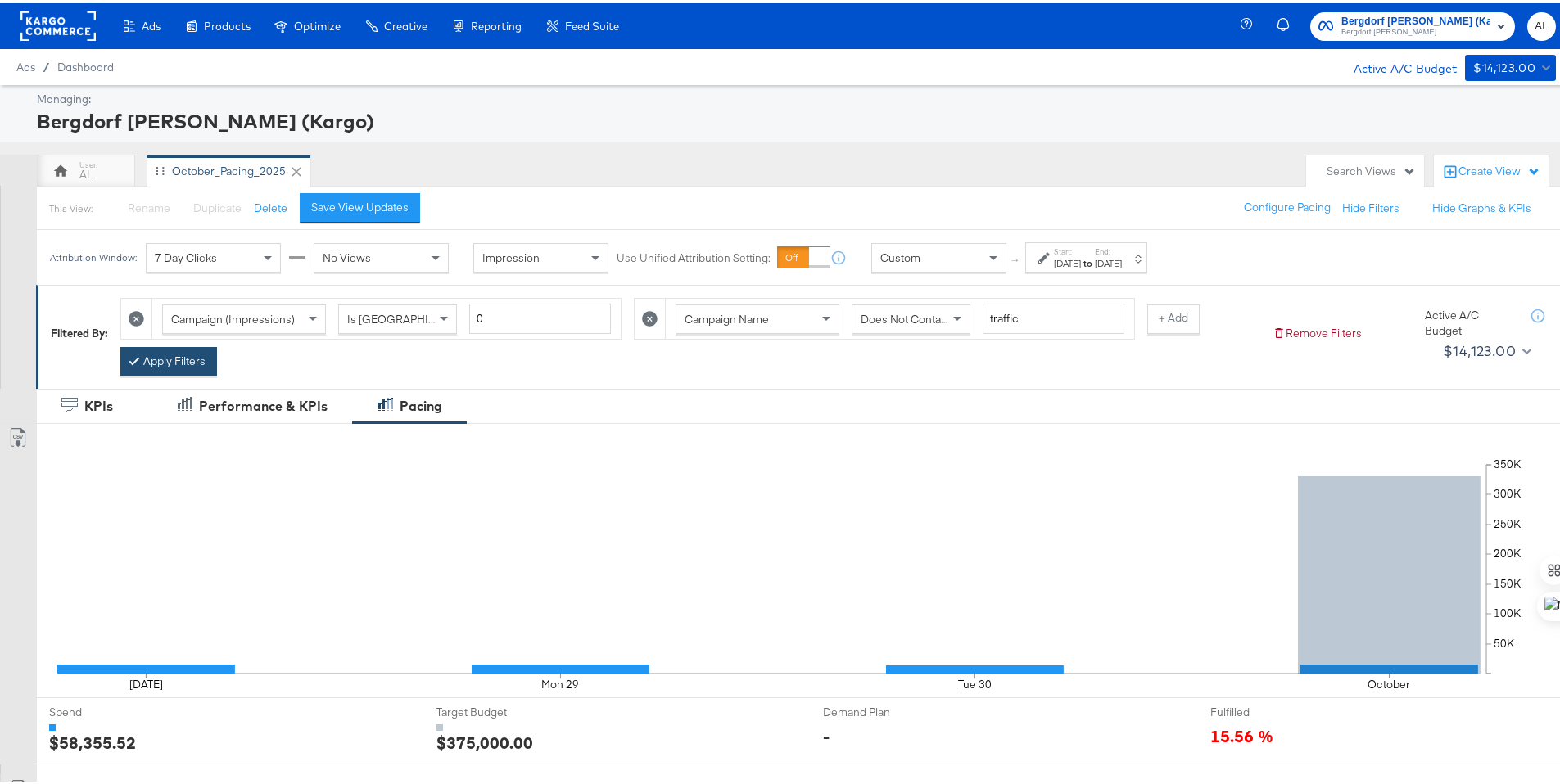
click at [176, 350] on button "Apply Filters" at bounding box center [168, 358] width 96 height 29
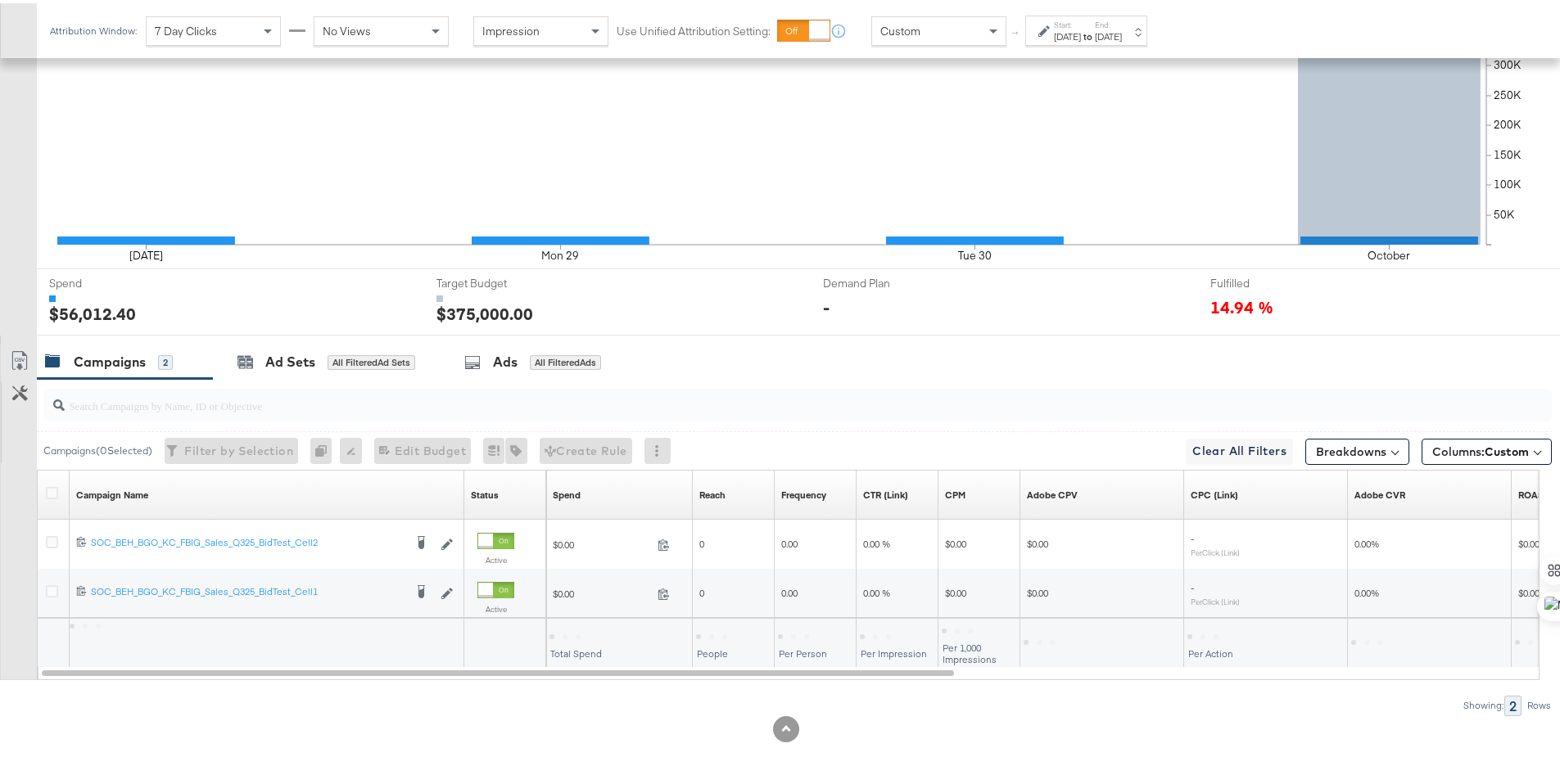
scroll to position [429, 0]
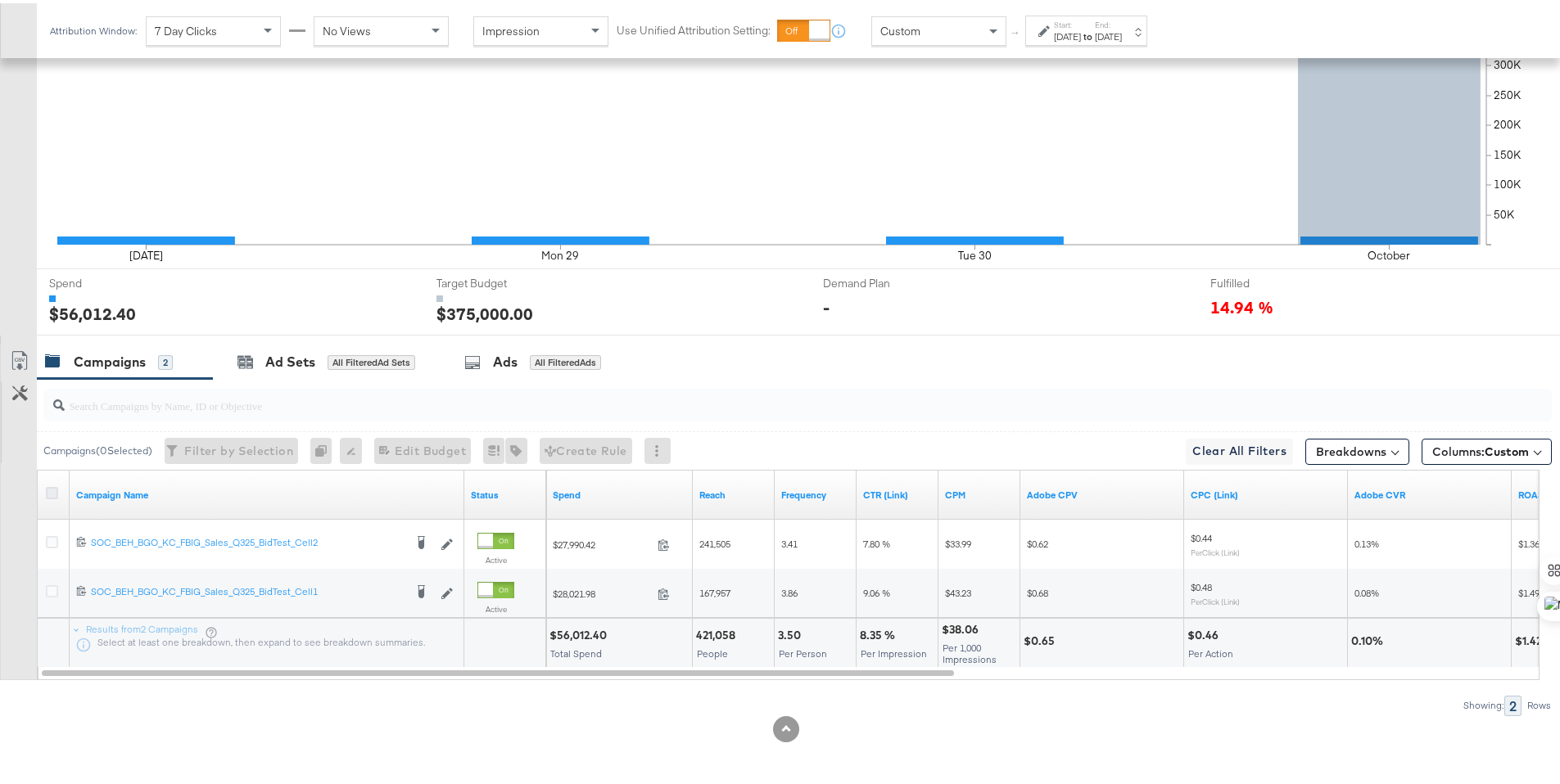
click at [52, 487] on icon at bounding box center [52, 490] width 12 height 12
click at [0, 0] on input "checkbox" at bounding box center [0, 0] width 0 height 0
click at [15, 360] on icon at bounding box center [20, 358] width 20 height 20
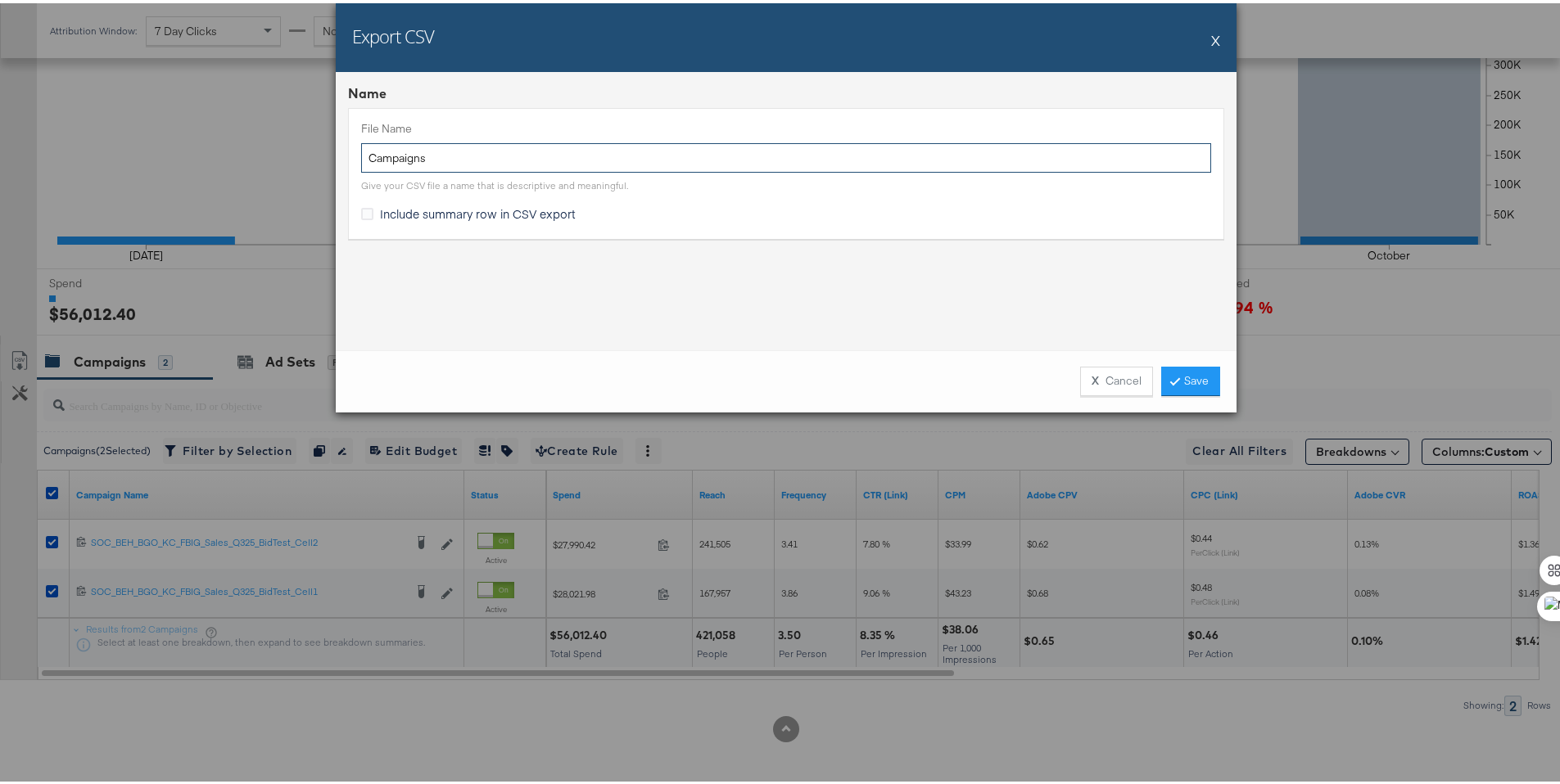
click at [365, 163] on input "Campaigns" at bounding box center [786, 155] width 850 height 30
click at [363, 210] on icon at bounding box center [367, 211] width 12 height 12
click at [0, 0] on input "Include summary row in CSV export" at bounding box center [0, 0] width 0 height 0
click at [1176, 367] on link "Save" at bounding box center [1190, 378] width 59 height 29
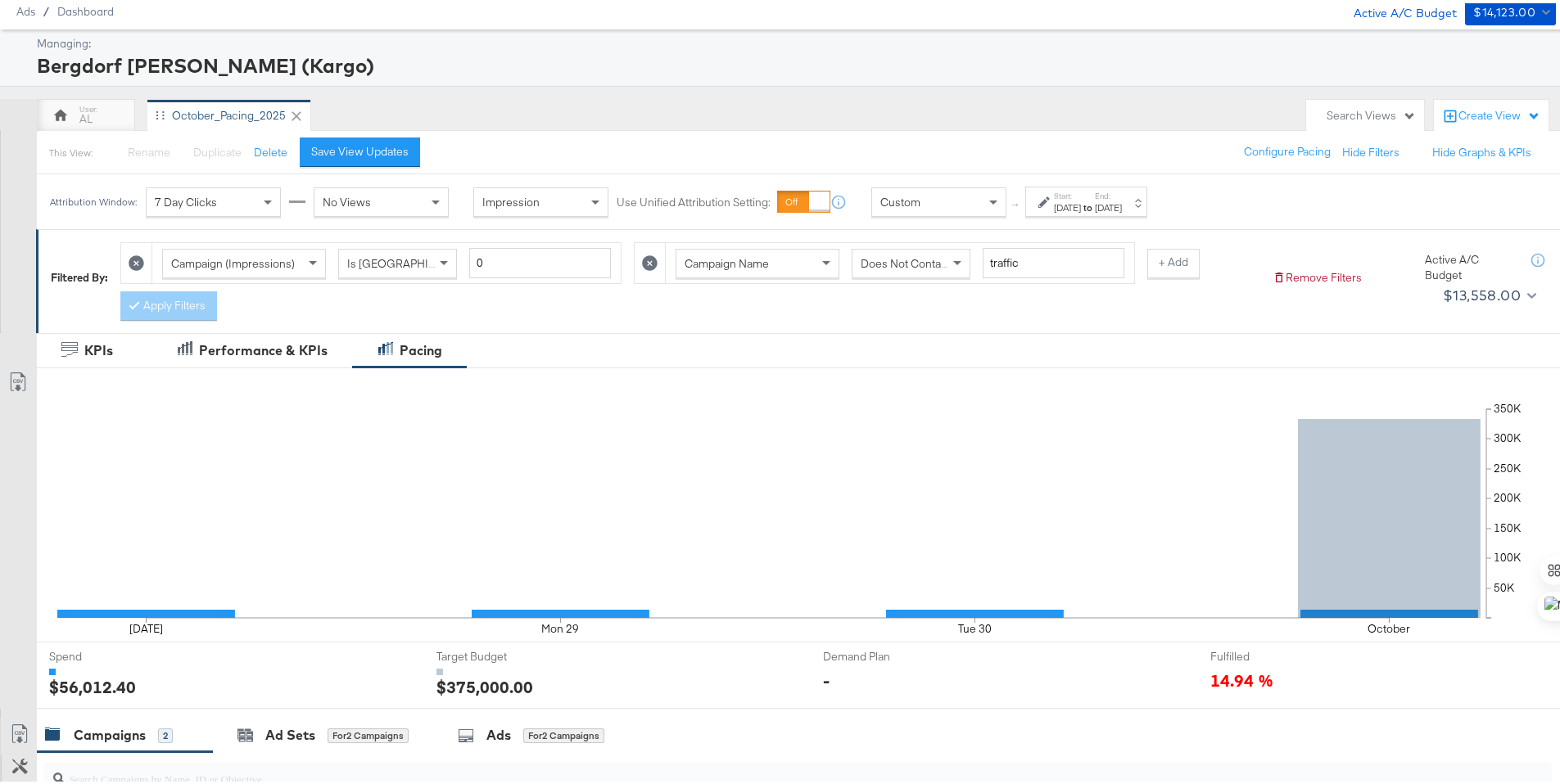
scroll to position [0, 0]
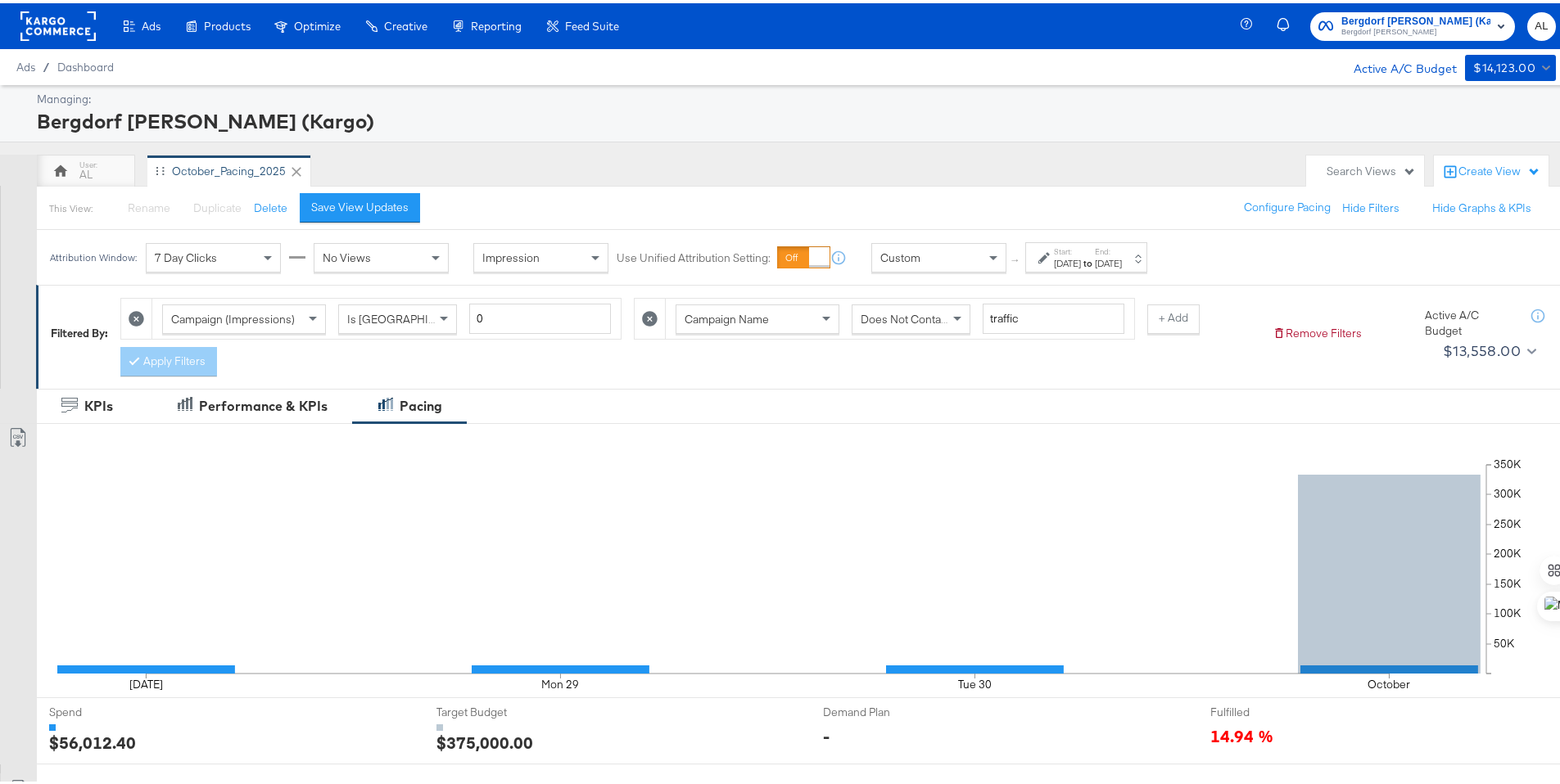
click at [45, 18] on rect at bounding box center [58, 22] width 76 height 29
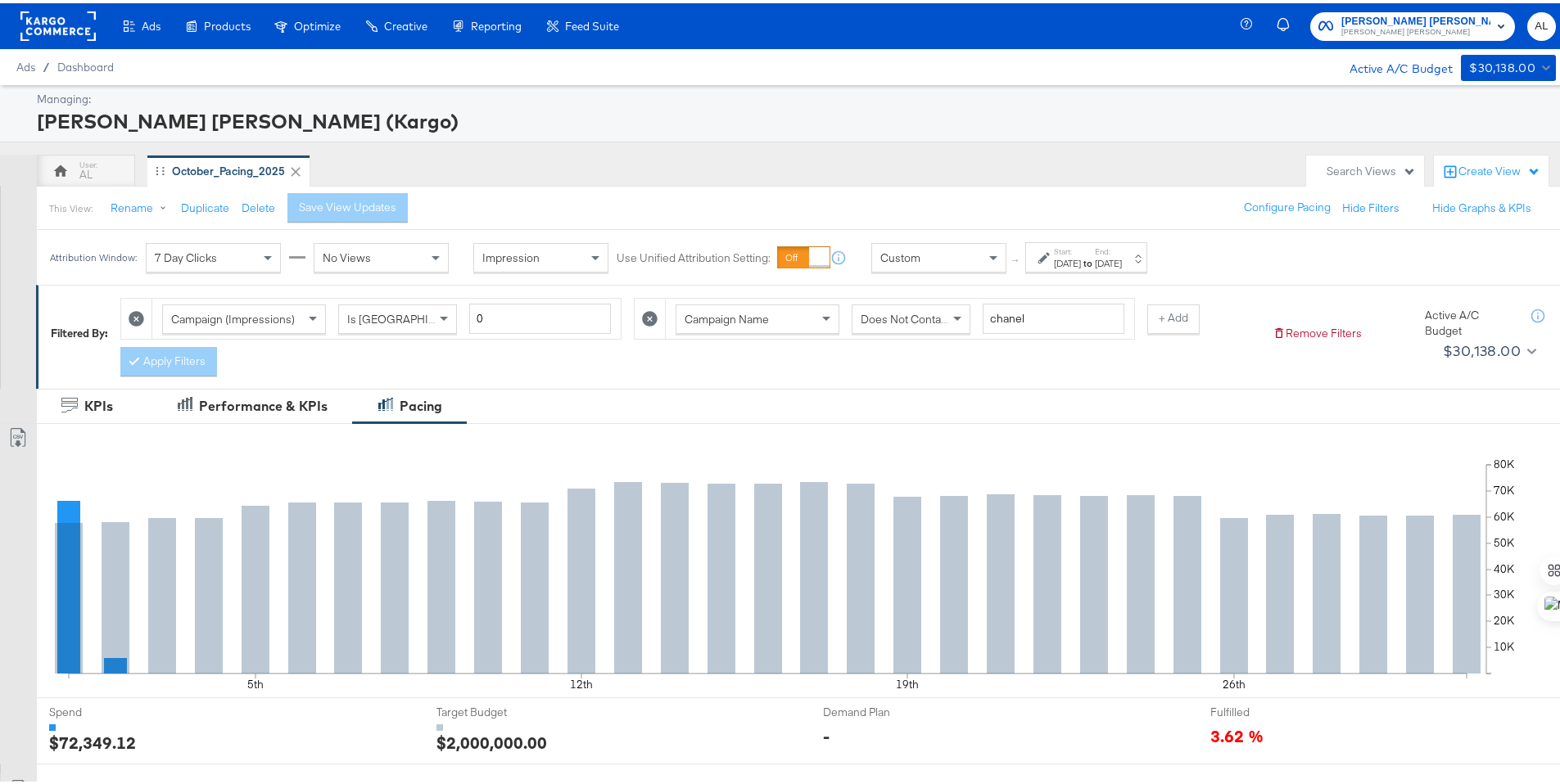
click at [1068, 256] on div "Oct 1st 2025" at bounding box center [1067, 260] width 27 height 13
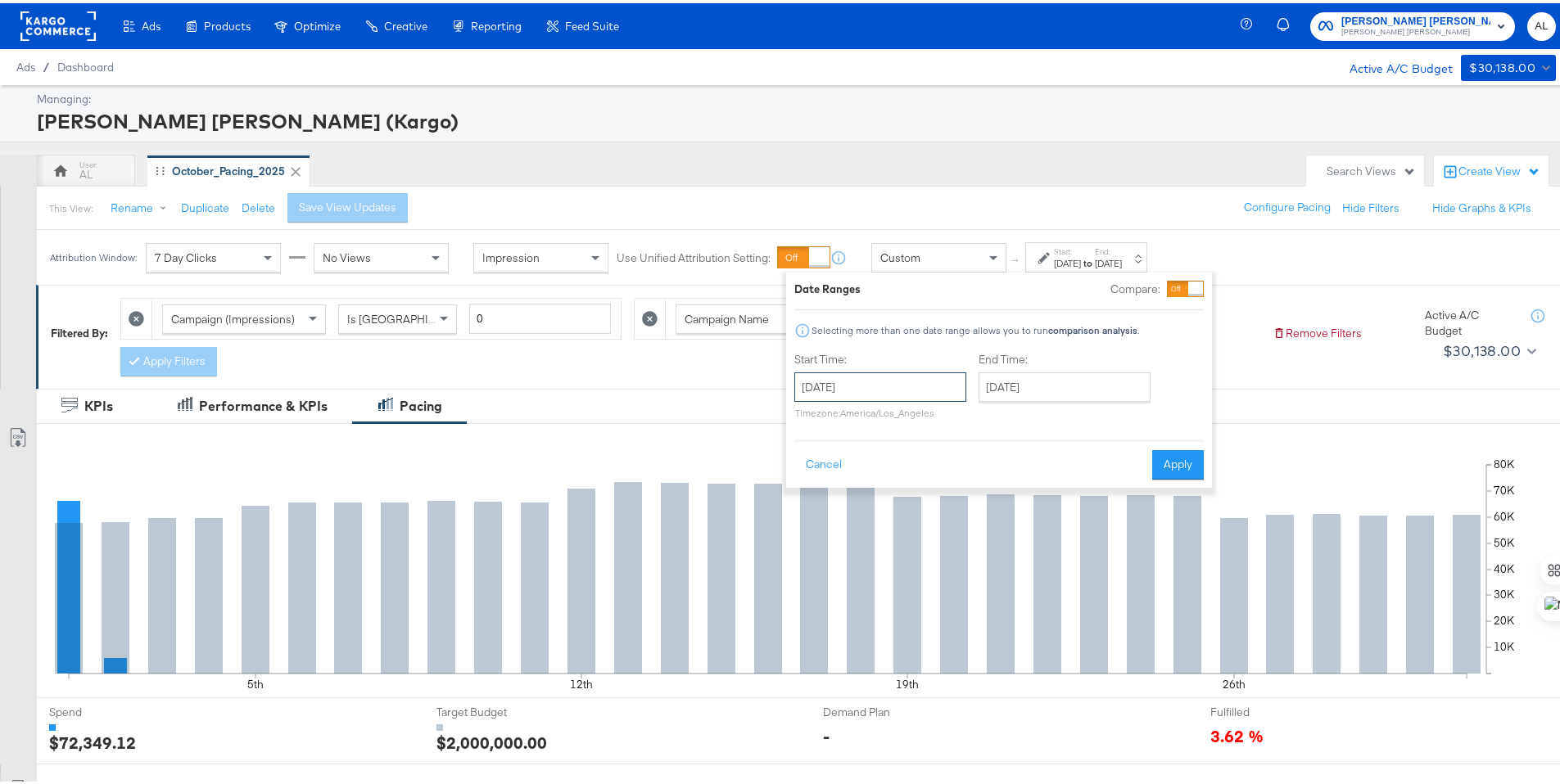
click at [871, 372] on input "October 1st 2025" at bounding box center [879, 383] width 172 height 29
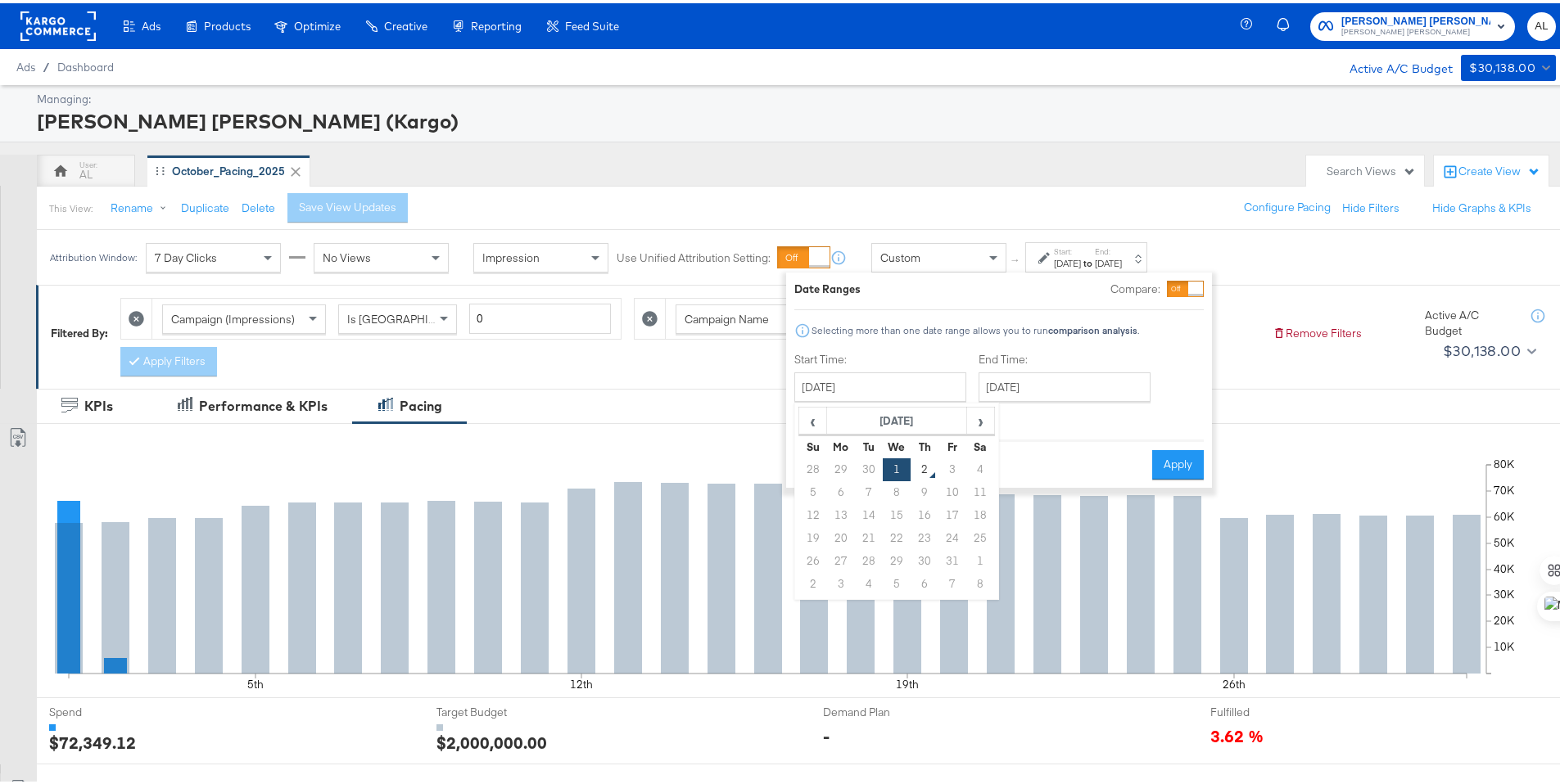
drag, startPoint x: 820, startPoint y: 463, endPoint x: 880, endPoint y: 437, distance: 65.4
click at [820, 463] on td "28" at bounding box center [813, 467] width 28 height 23
type input "September 28th 2025"
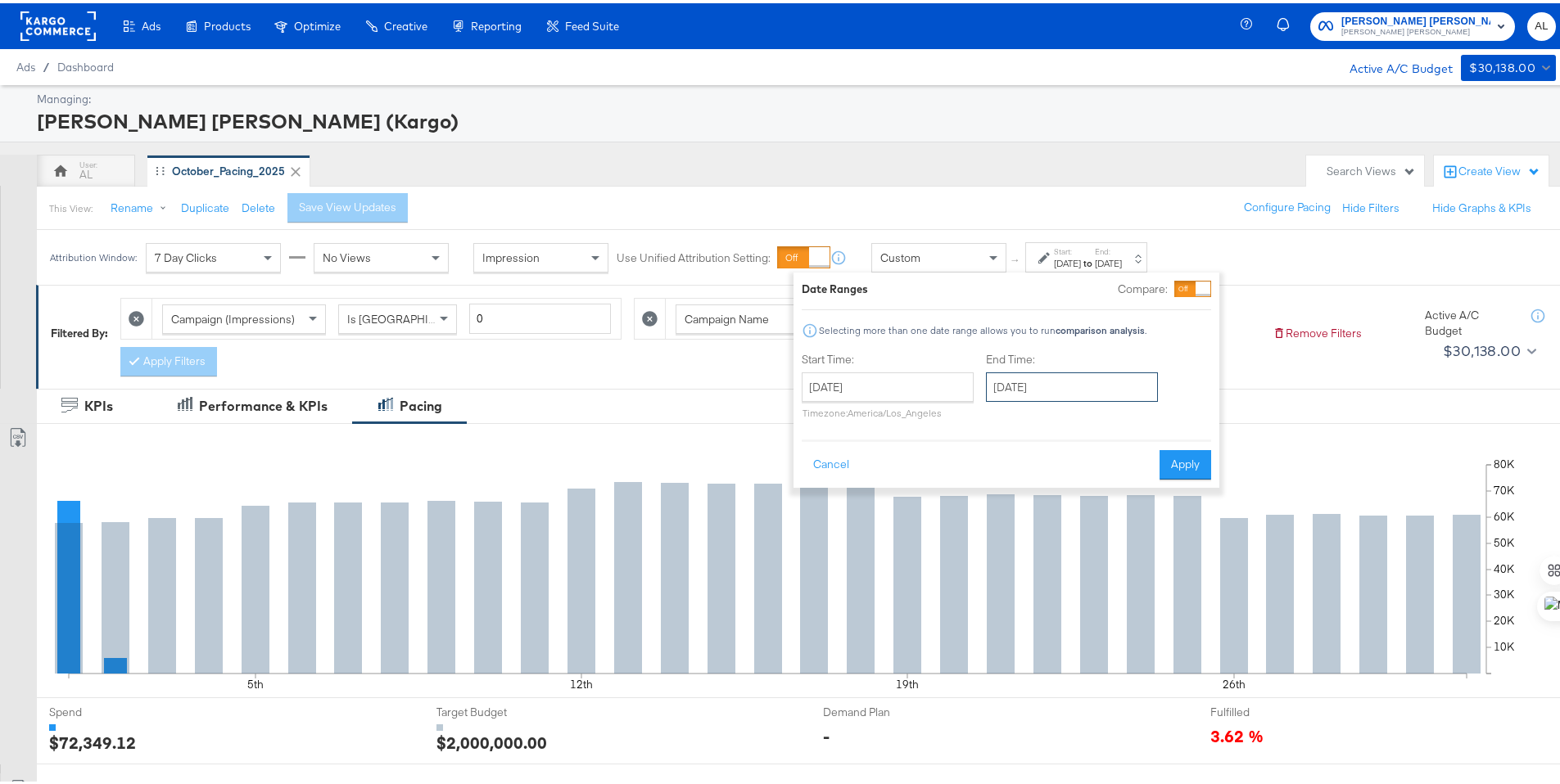
click at [1041, 384] on input "October 31st 2025" at bounding box center [1071, 383] width 172 height 29
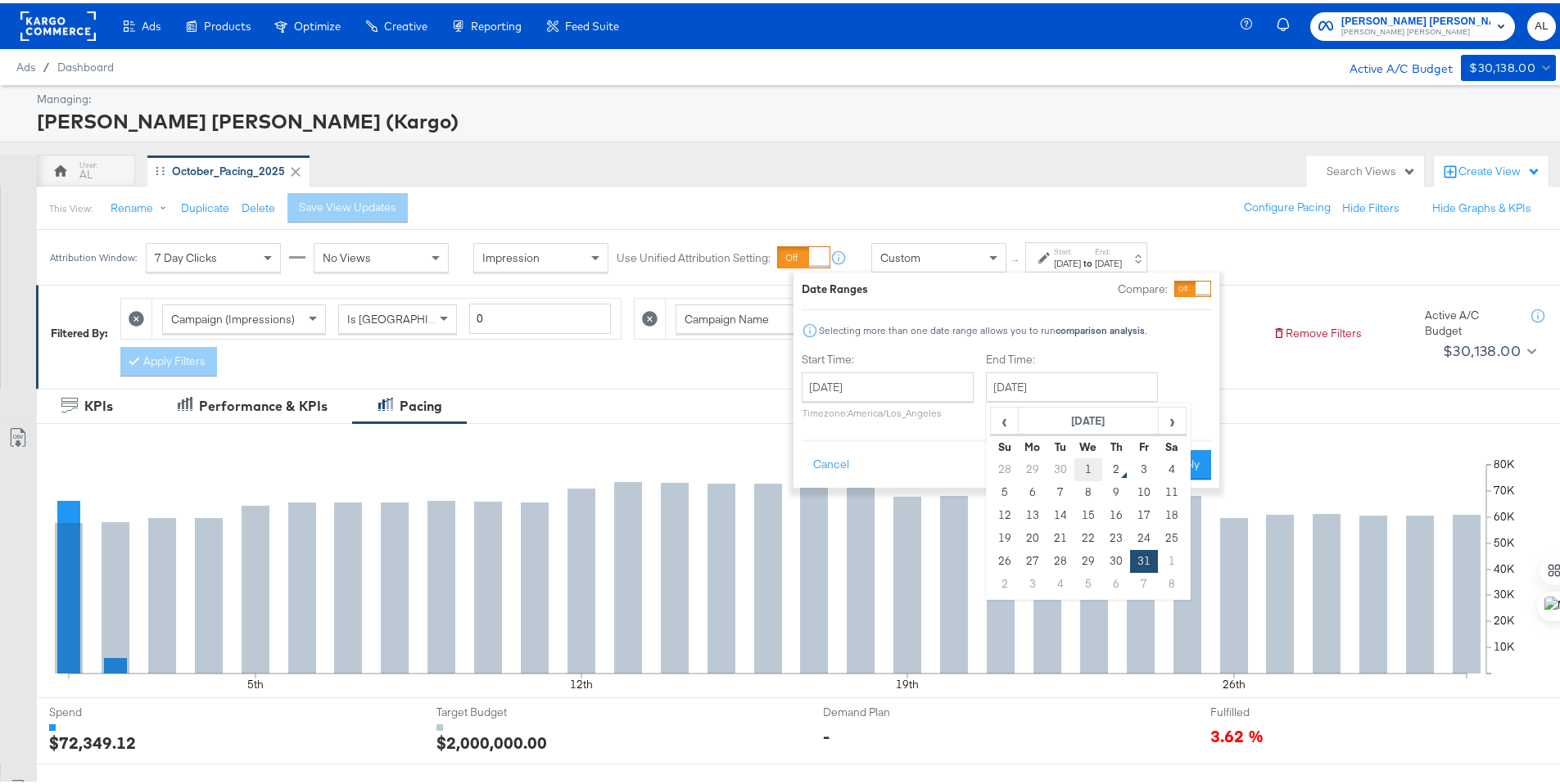
click at [1090, 462] on td "1" at bounding box center [1088, 467] width 28 height 23
type input "October 1st 2025"
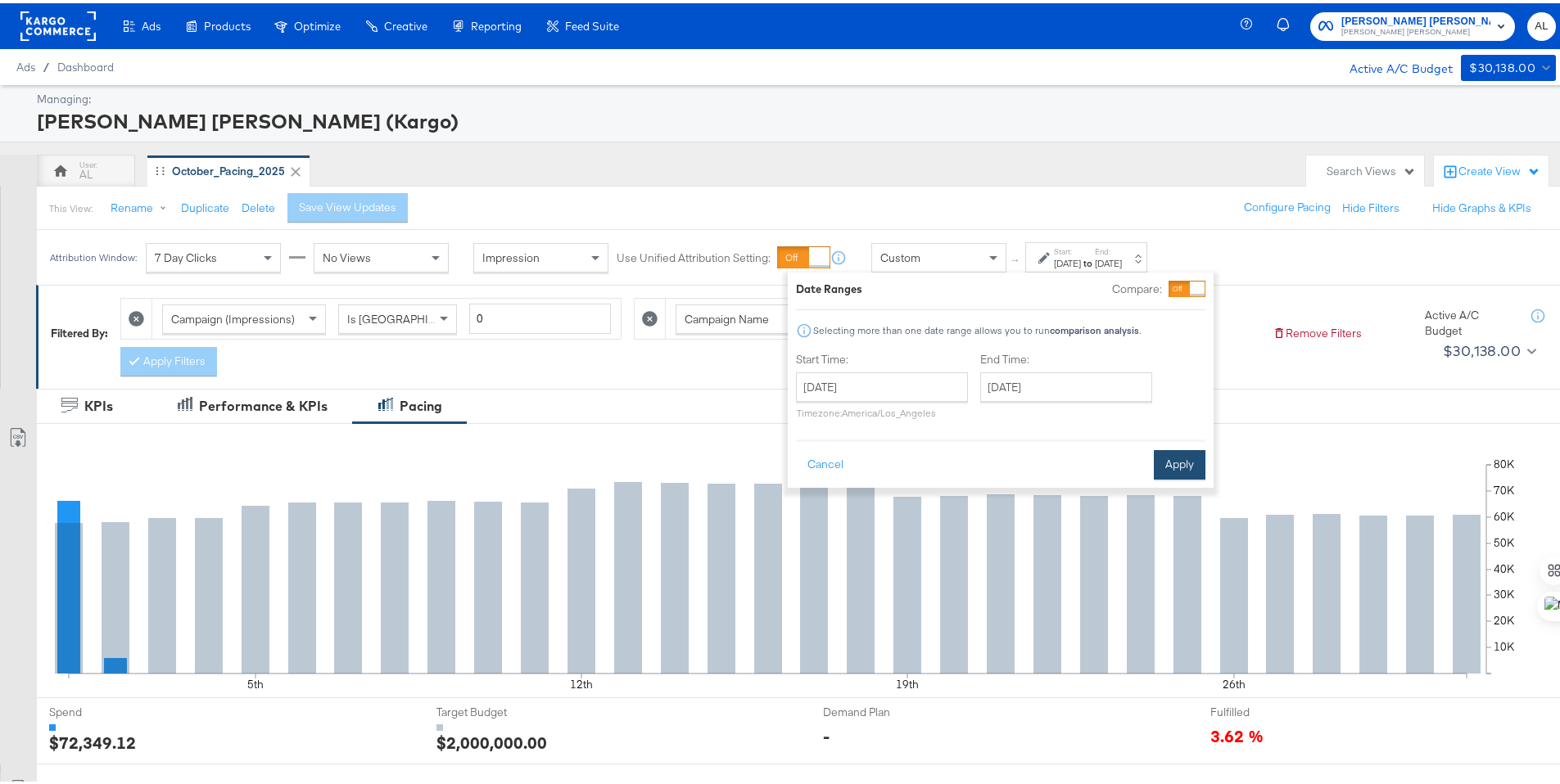
click at [1166, 455] on button "Apply" at bounding box center [1180, 461] width 52 height 29
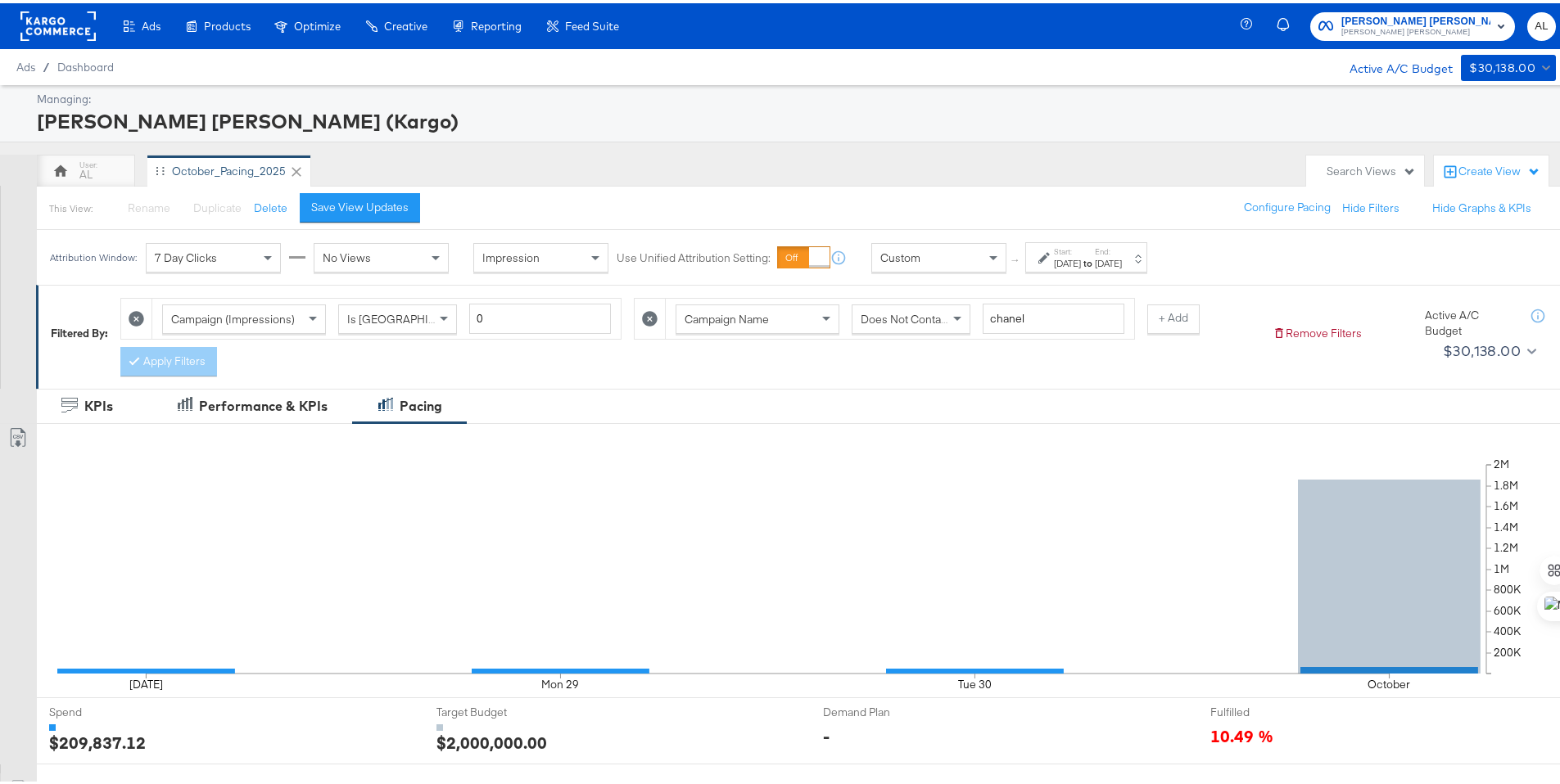
scroll to position [429, 0]
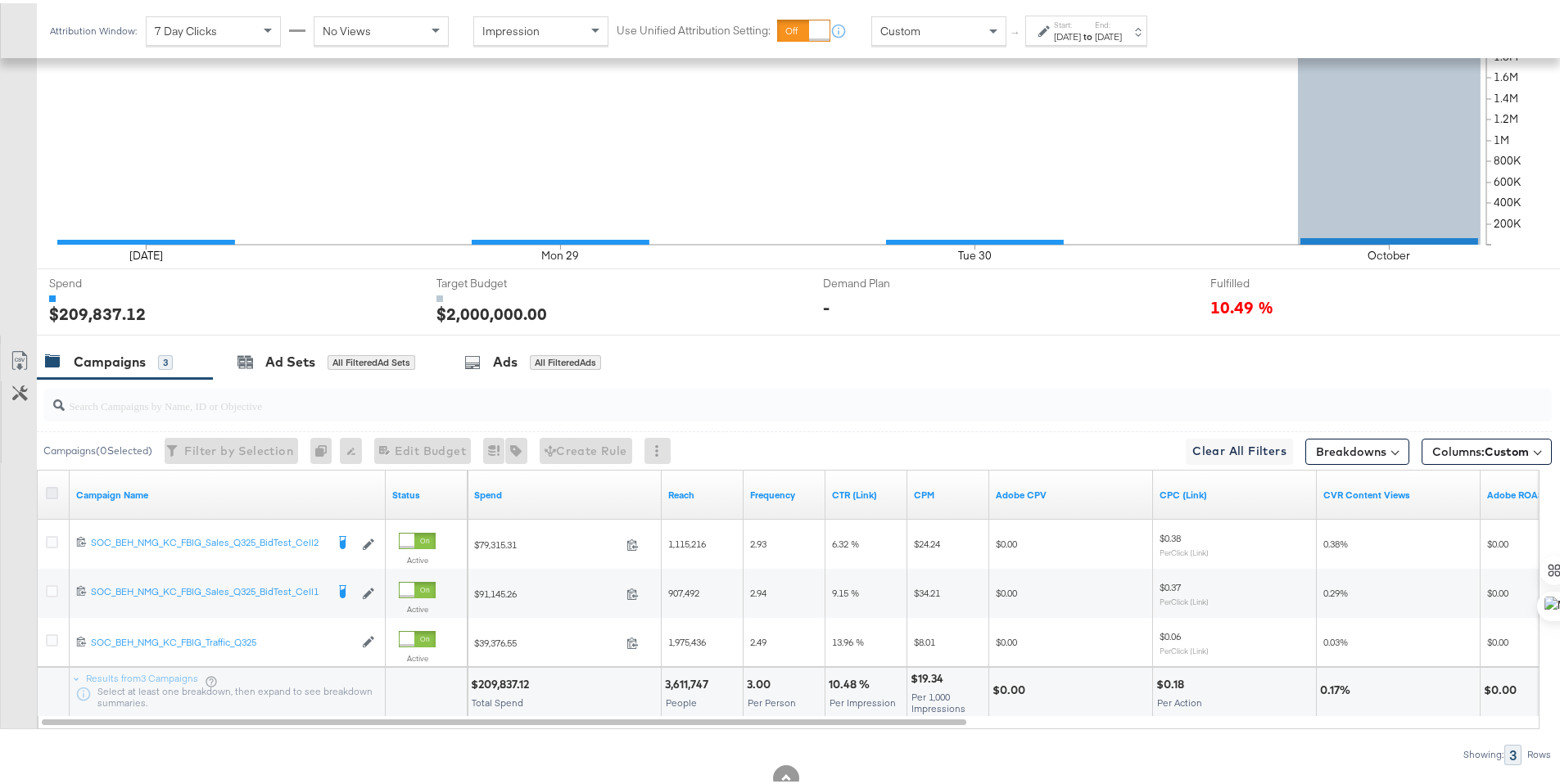
click at [53, 487] on icon at bounding box center [52, 490] width 12 height 12
click at [0, 0] on input "checkbox" at bounding box center [0, 0] width 0 height 0
click at [21, 360] on icon at bounding box center [20, 358] width 20 height 20
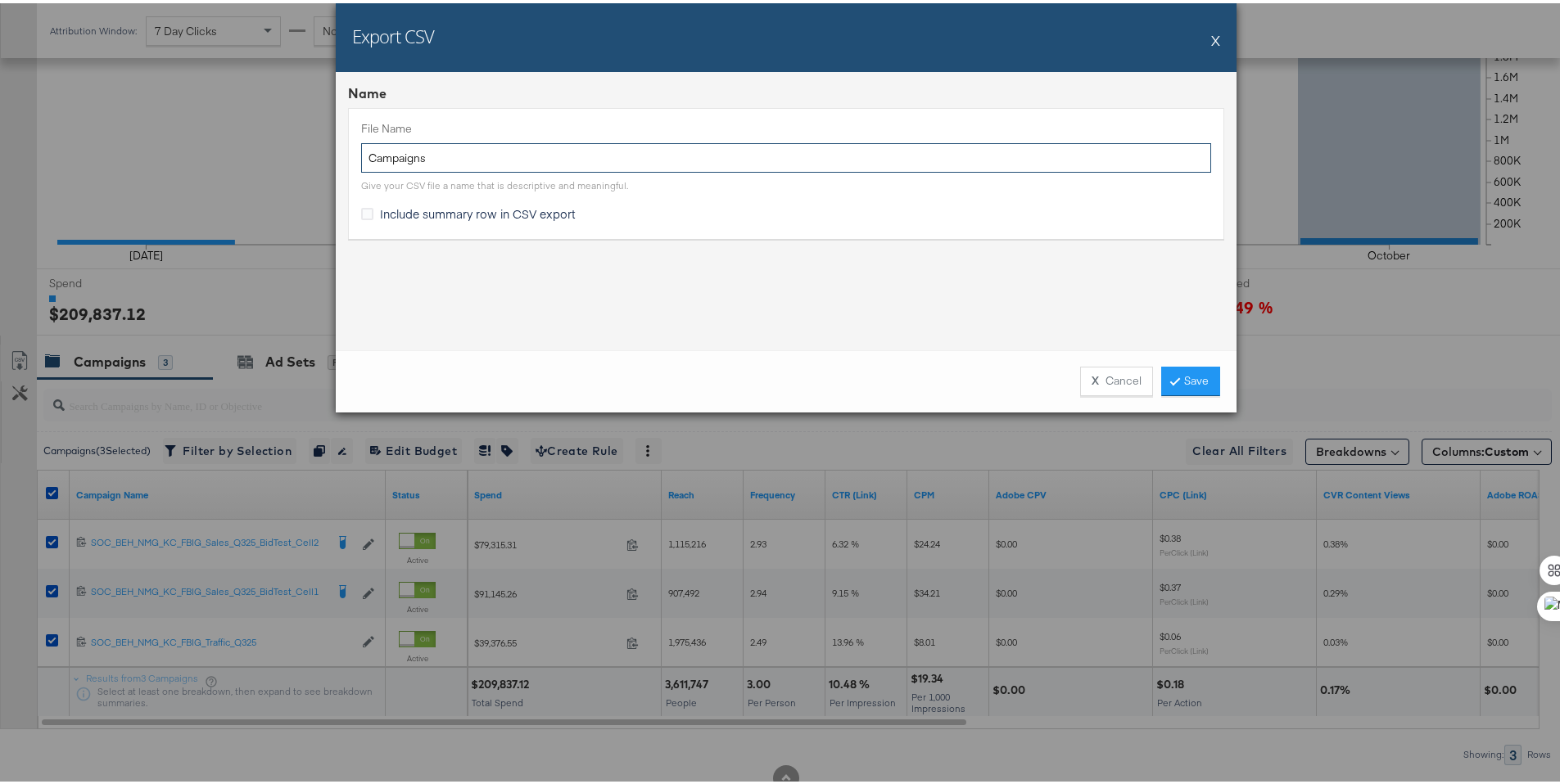
click at [361, 155] on input "Campaigns" at bounding box center [786, 155] width 850 height 30
type input "NM Campaigns"
click at [533, 217] on span "Include summary row in CSV export" at bounding box center [478, 210] width 196 height 16
click at [0, 0] on input "Include summary row in CSV export" at bounding box center [0, 0] width 0 height 0
click at [1198, 376] on link "Save" at bounding box center [1190, 378] width 59 height 29
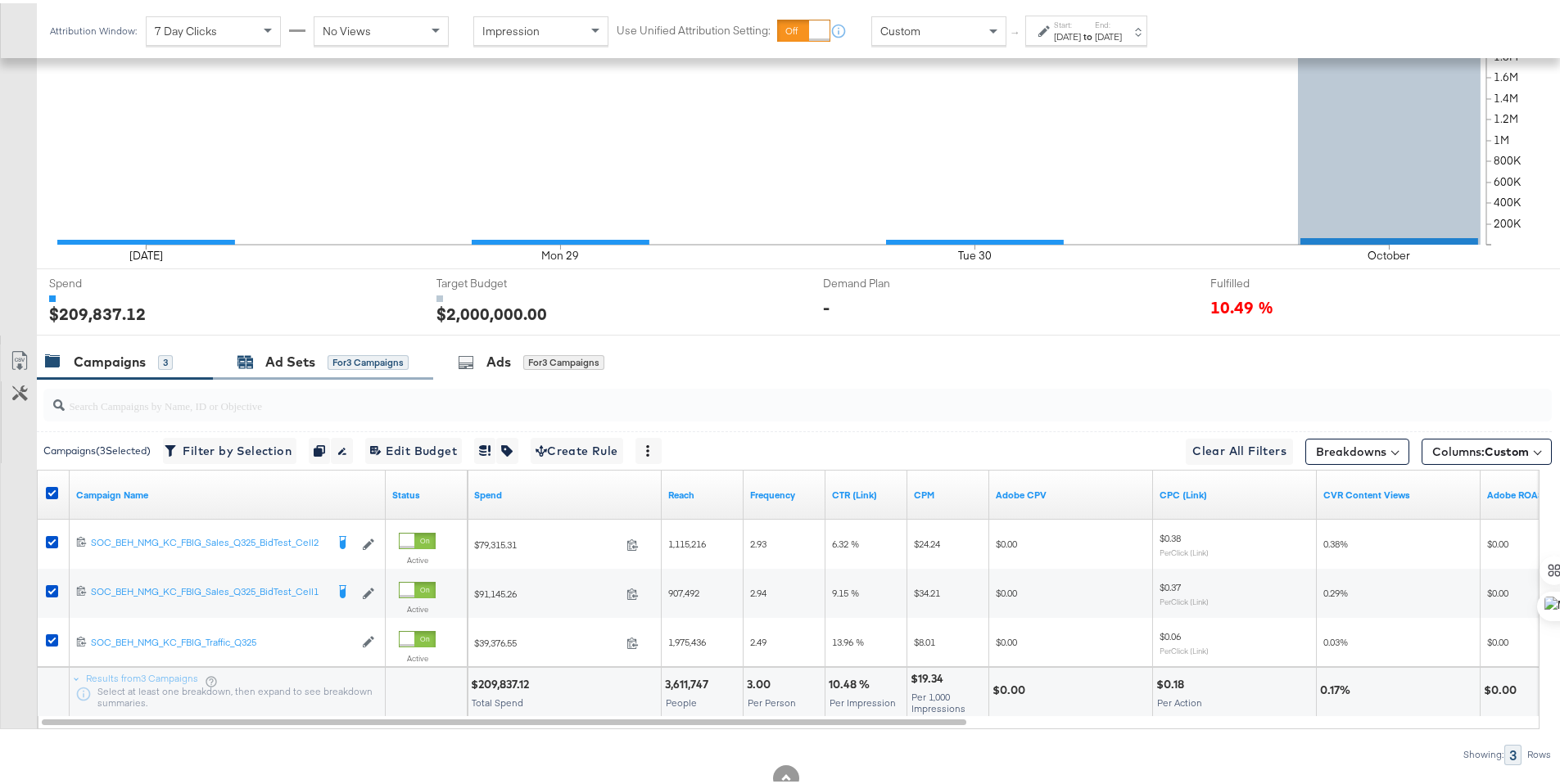
click at [279, 362] on div "Ad Sets" at bounding box center [290, 358] width 50 height 19
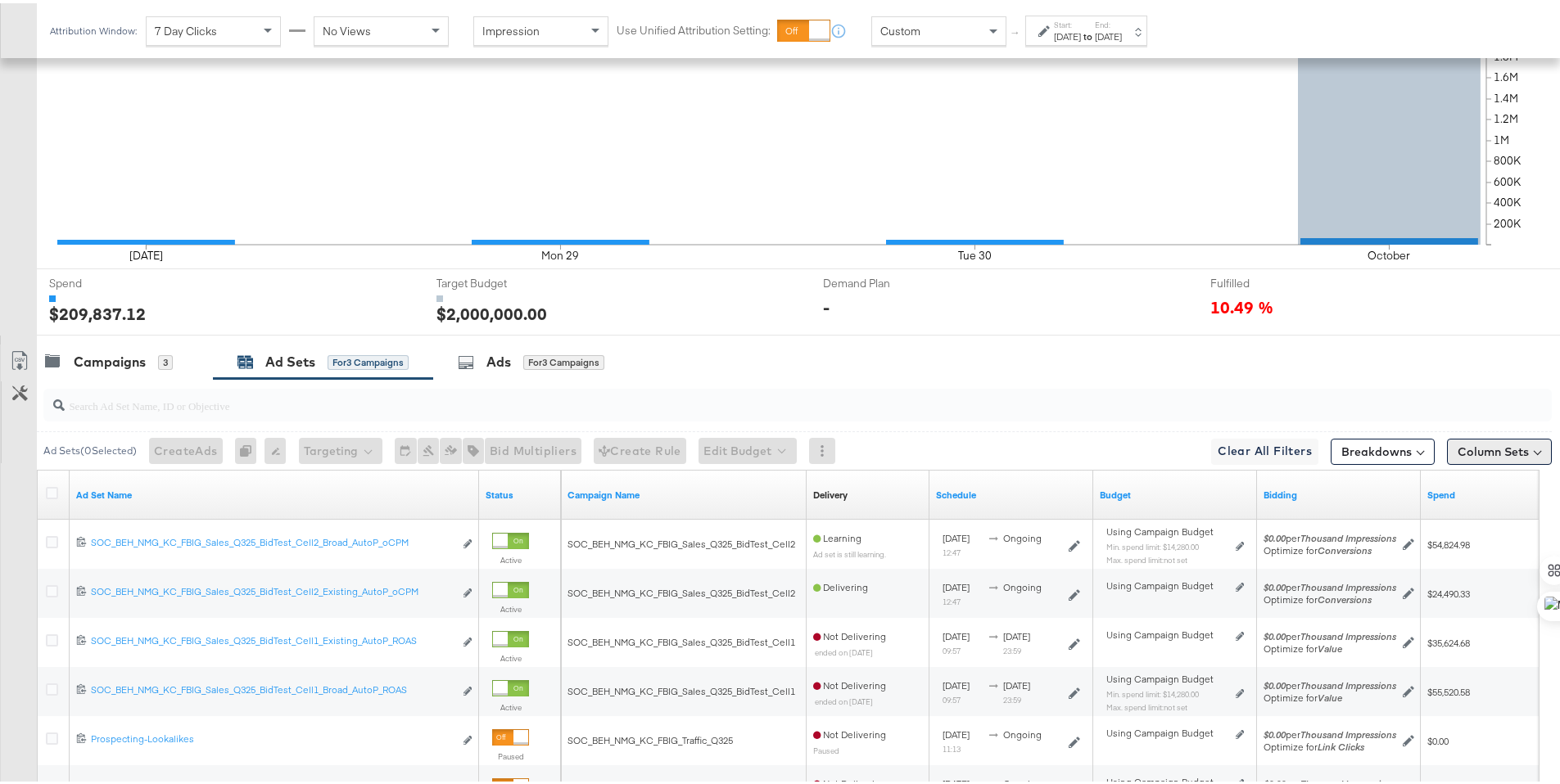
click at [1486, 458] on button "Column Sets" at bounding box center [1499, 448] width 105 height 26
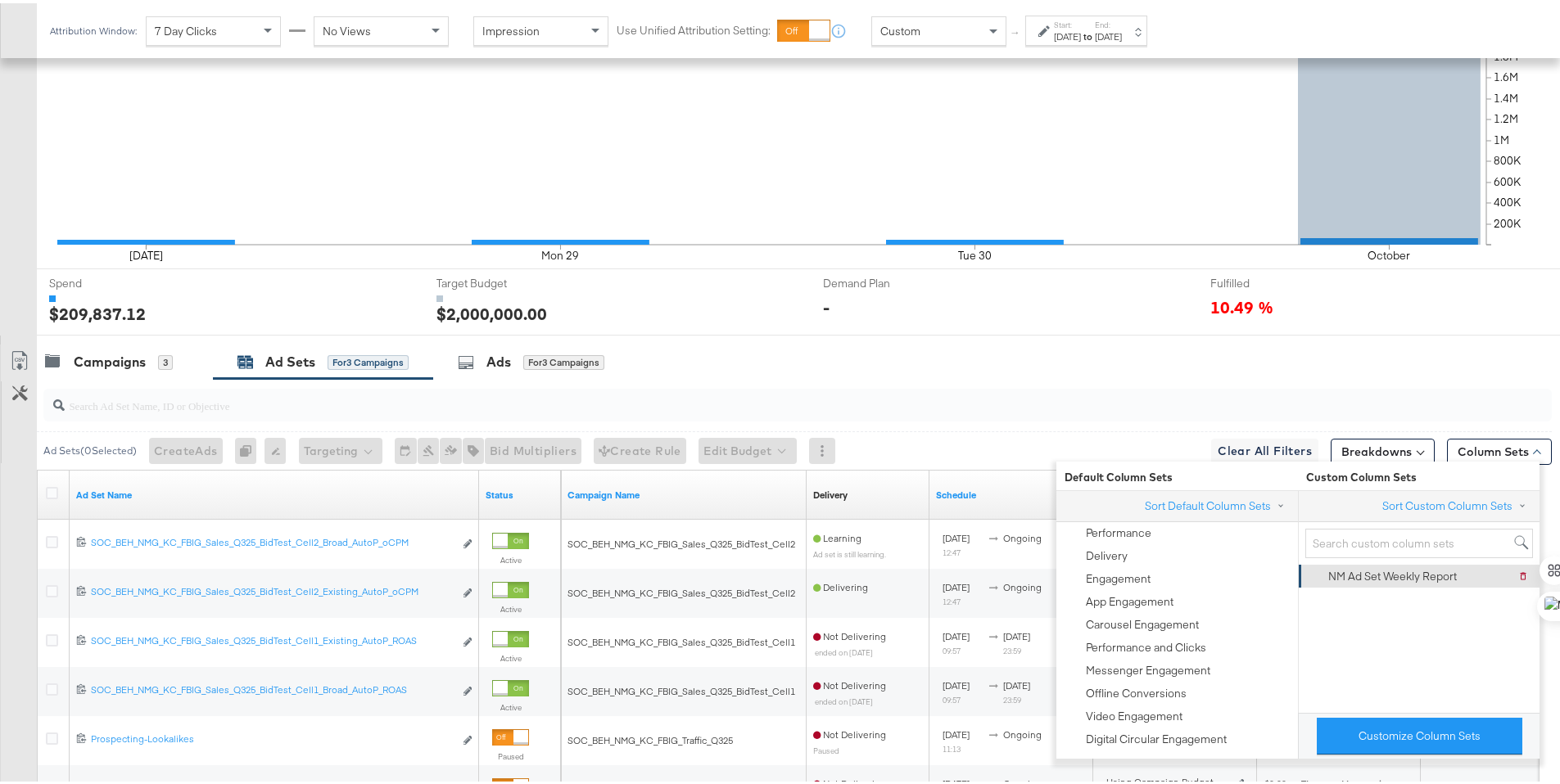
click at [1453, 568] on div "NM Ad Set Weekly Report" at bounding box center [1392, 573] width 128 height 15
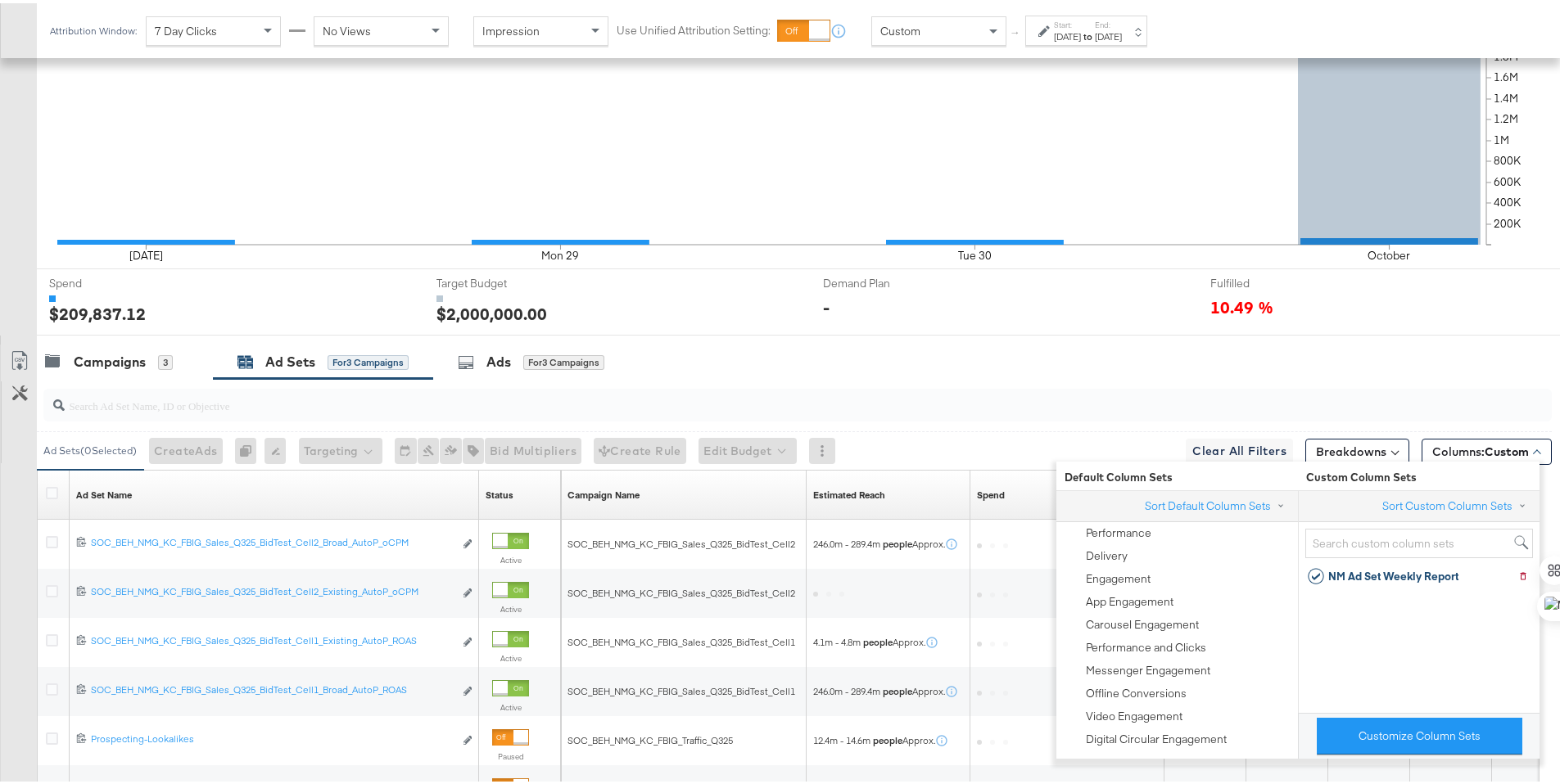
click at [1168, 382] on input "search" at bounding box center [739, 396] width 1348 height 32
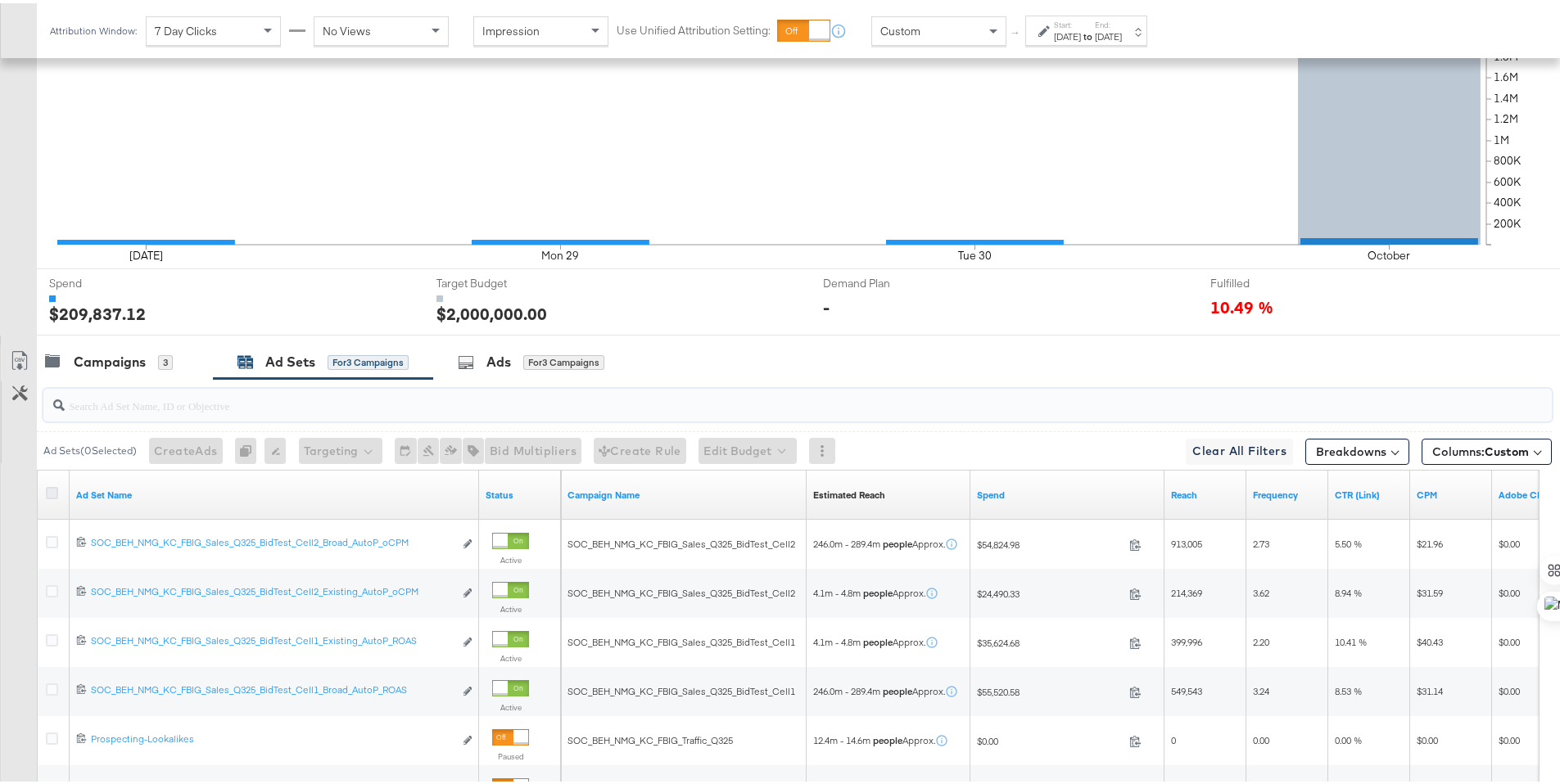
click at [51, 490] on icon at bounding box center [52, 490] width 12 height 12
click at [0, 0] on input "checkbox" at bounding box center [0, 0] width 0 height 0
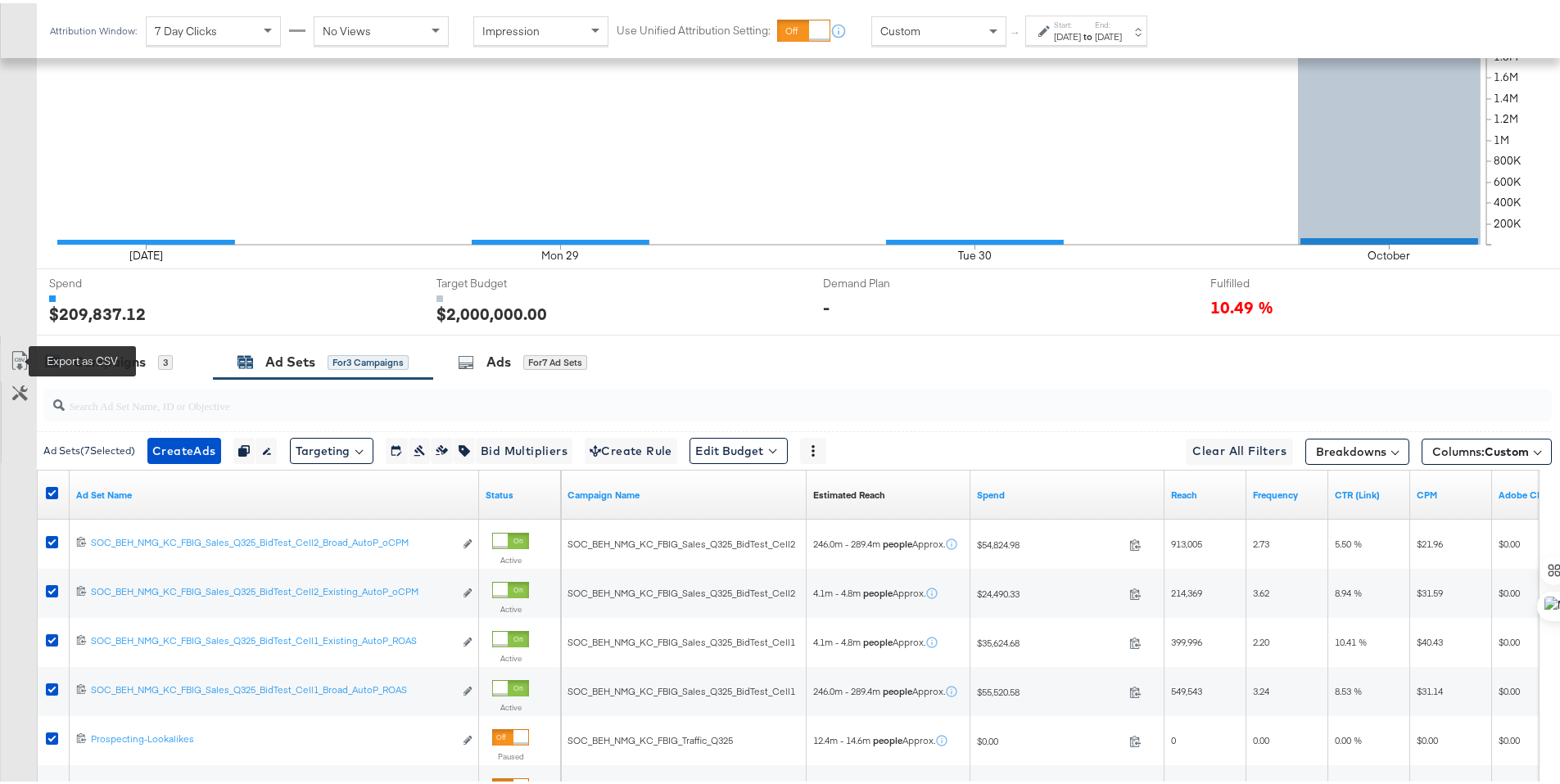
click at [24, 361] on icon at bounding box center [20, 358] width 20 height 20
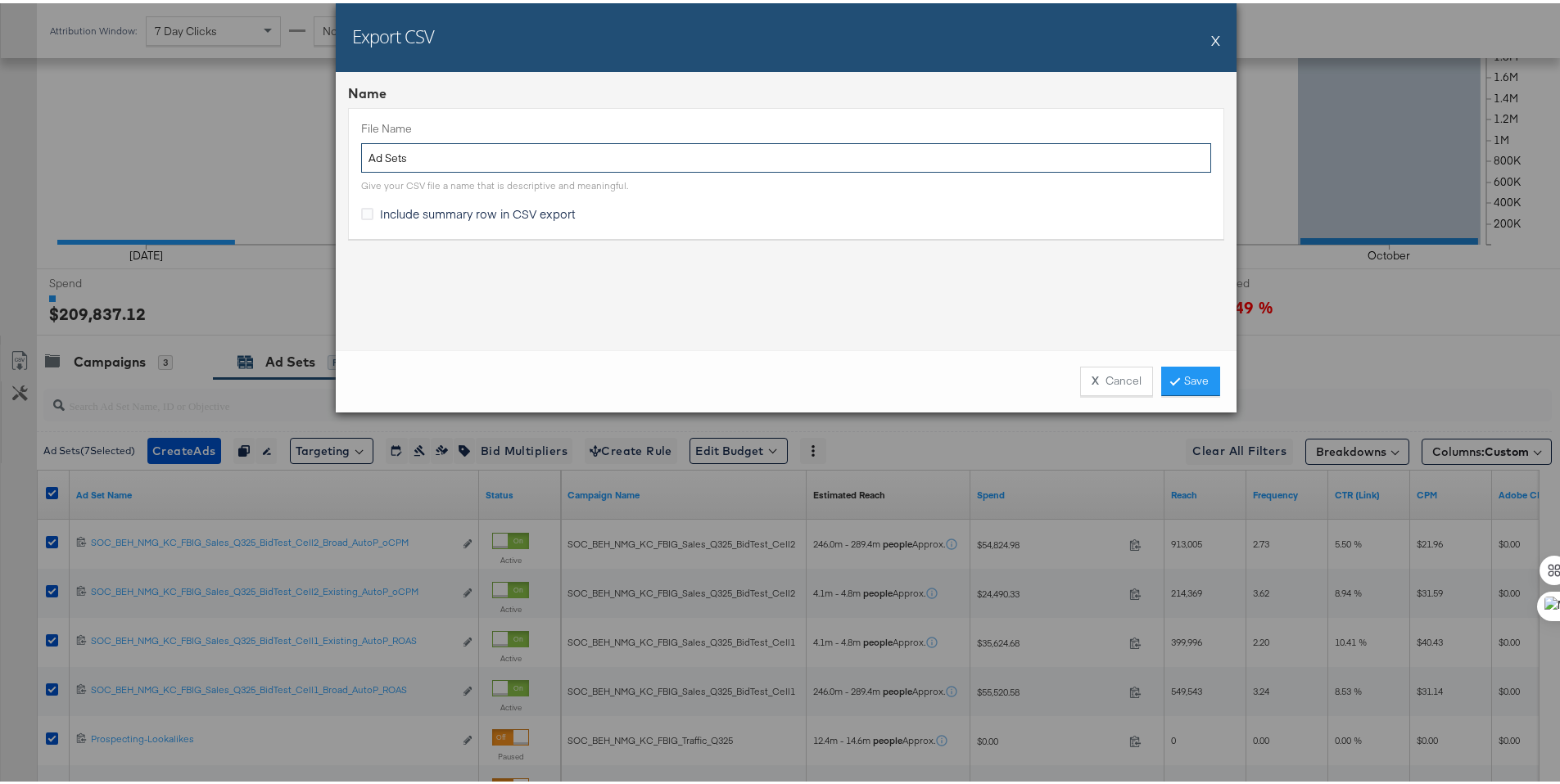
click at [363, 158] on input "Ad Sets" at bounding box center [786, 155] width 850 height 30
type input "NM Ad Sets"
click at [450, 217] on span "Include summary row in CSV export" at bounding box center [478, 210] width 196 height 16
click at [0, 0] on input "Include summary row in CSV export" at bounding box center [0, 0] width 0 height 0
click at [1176, 384] on link "Save" at bounding box center [1190, 378] width 59 height 29
